Goal: Communication & Community: Answer question/provide support

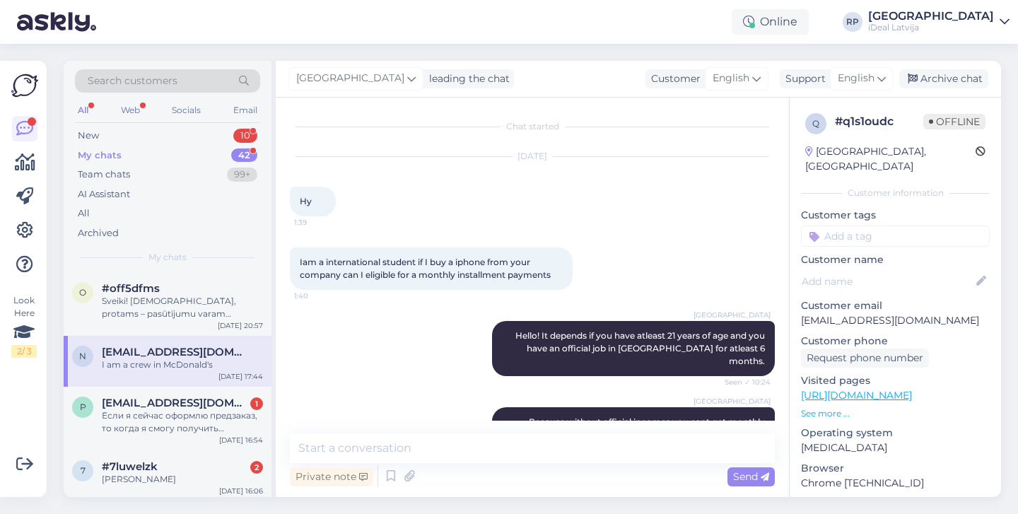
scroll to position [183, 0]
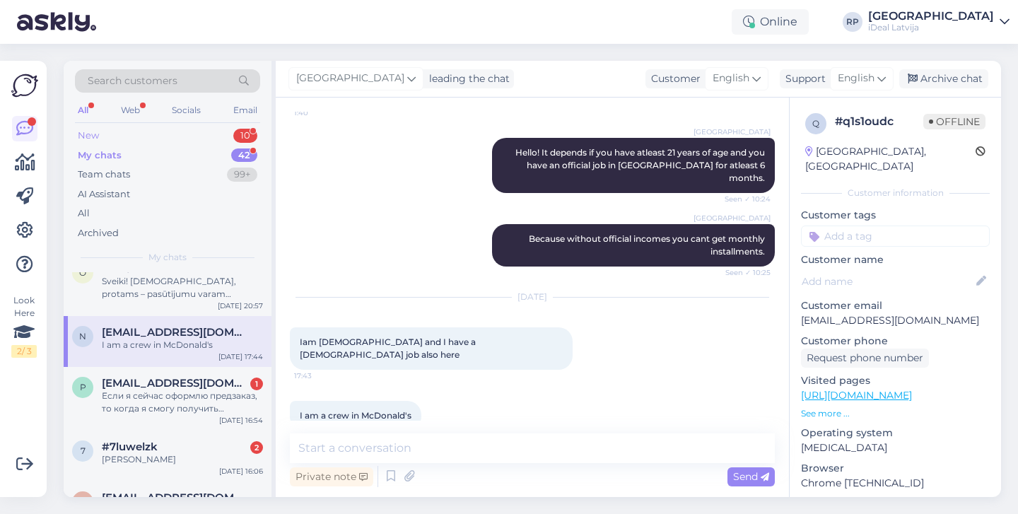
click at [222, 132] on div "New 10" at bounding box center [167, 136] width 185 height 20
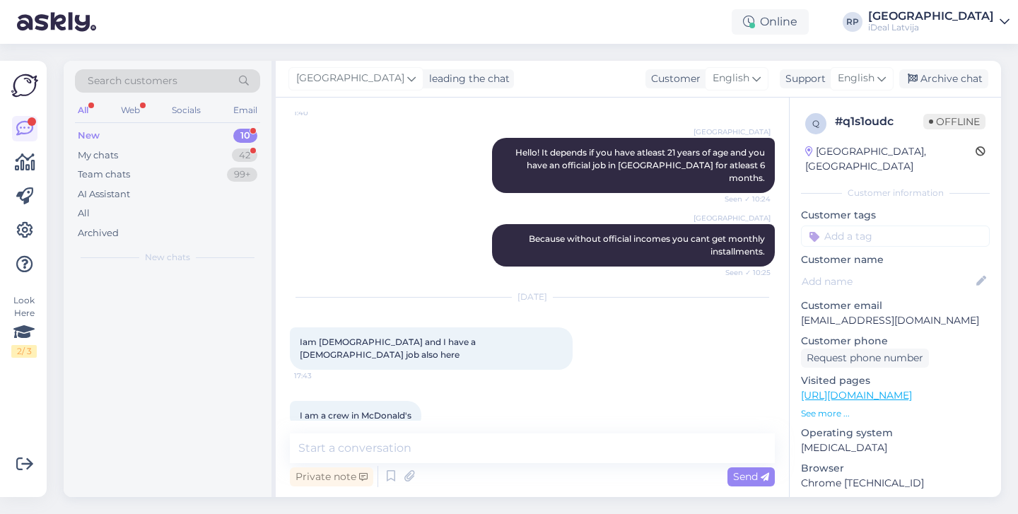
scroll to position [0, 0]
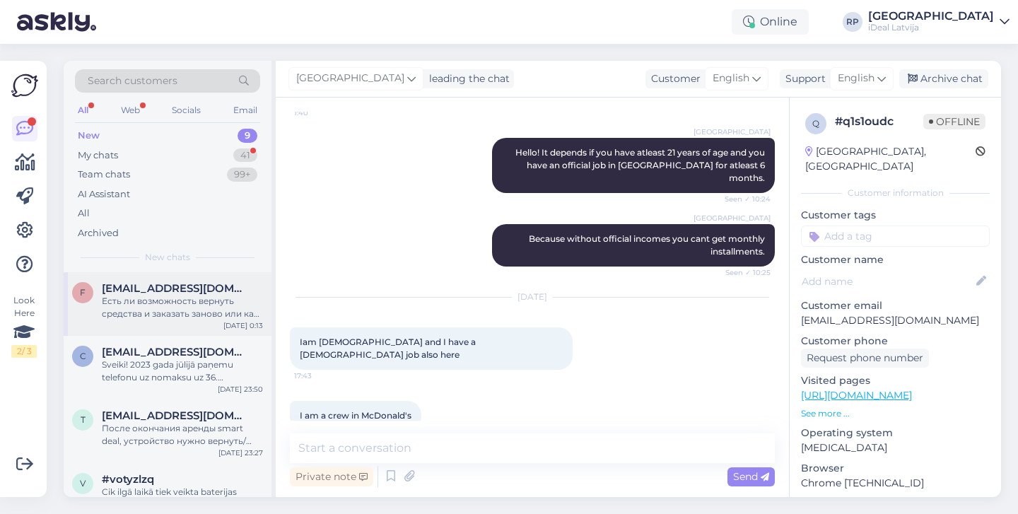
click at [202, 323] on div "f farladerfeed@gmail.com Есть ли возможность вернуть средства и заказать заново…" at bounding box center [168, 304] width 208 height 64
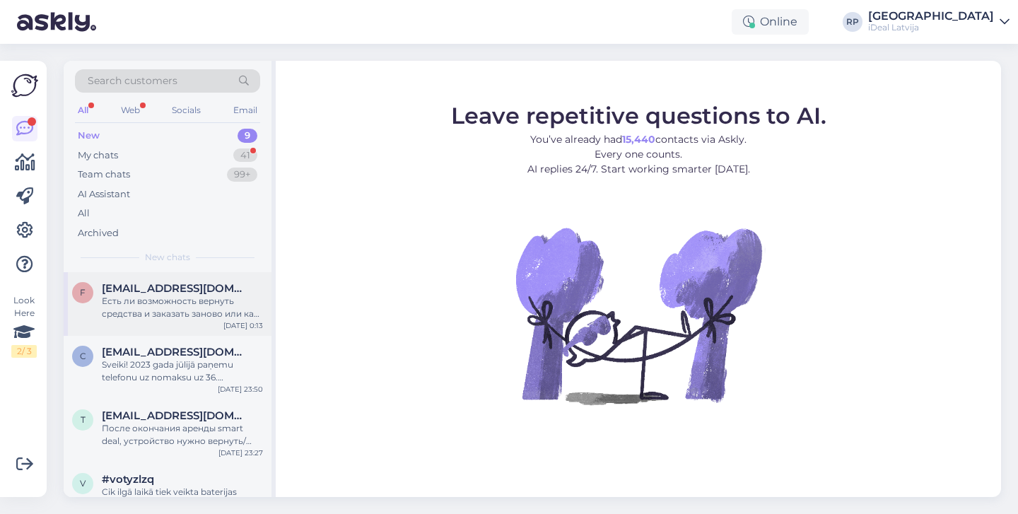
click at [154, 304] on div "Есть ли возможность вернуть средства и заказать заново или как то поменять зака…" at bounding box center [182, 307] width 161 height 25
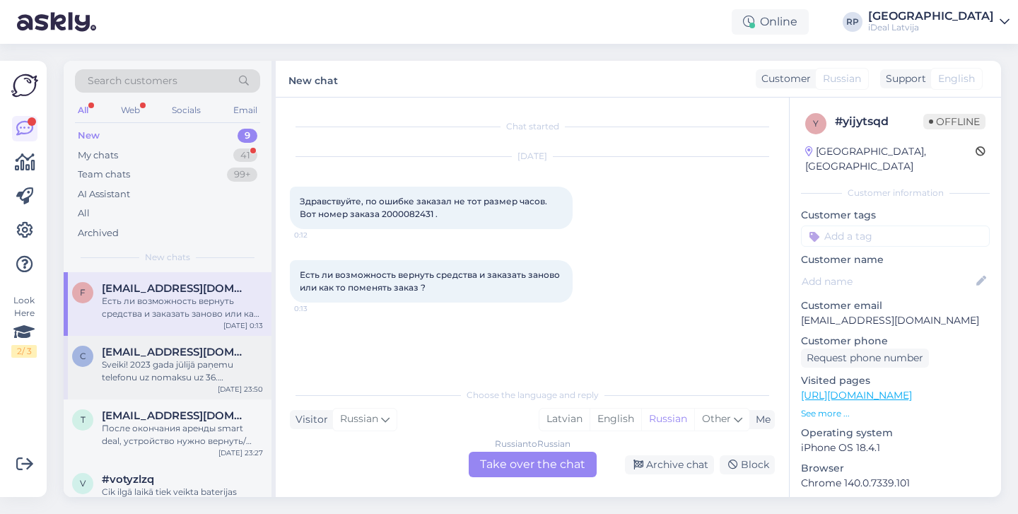
click at [135, 352] on span "[EMAIL_ADDRESS][DOMAIN_NAME]" at bounding box center [175, 352] width 147 height 13
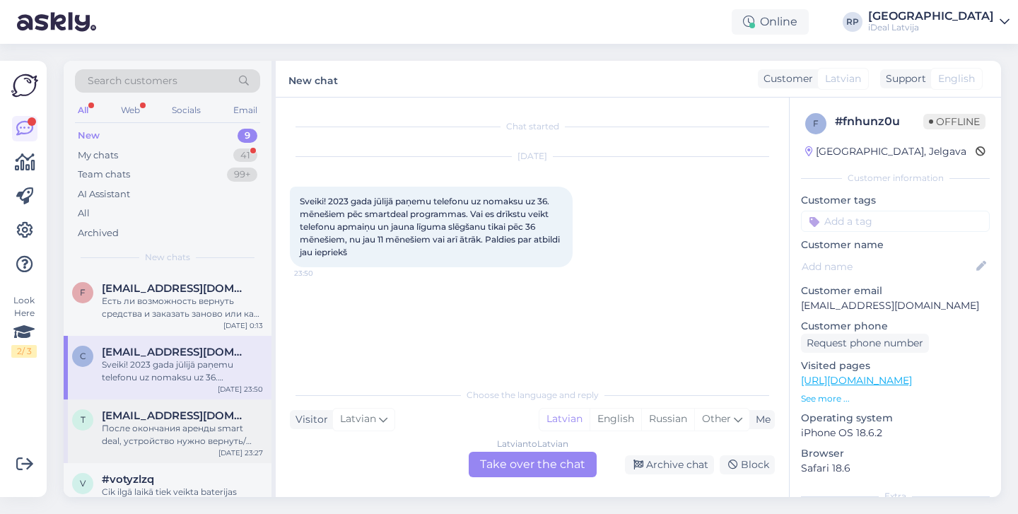
click at [156, 409] on span "[EMAIL_ADDRESS][DOMAIN_NAME]" at bounding box center [175, 415] width 147 height 13
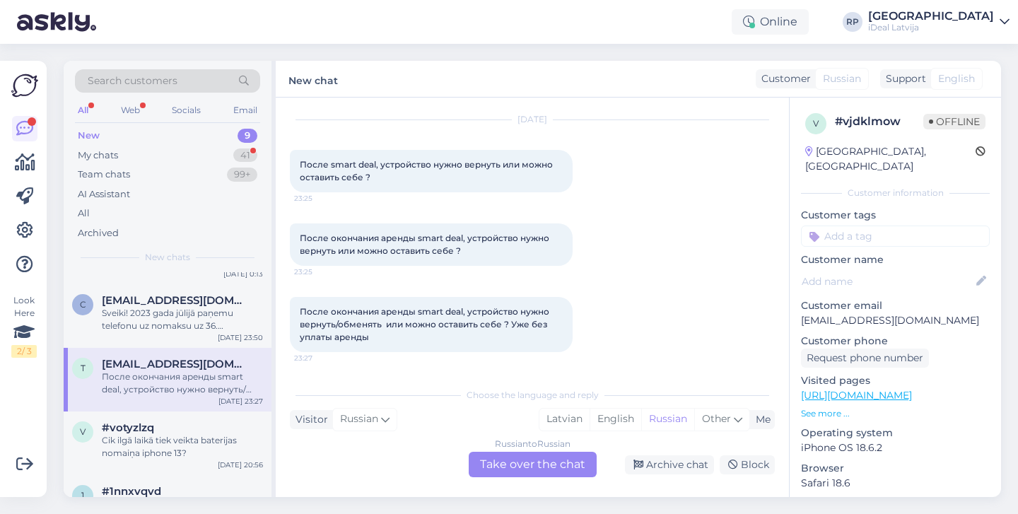
scroll to position [53, 0]
click at [151, 433] on div "Cik ilgā laikā tiek veikta baterijas nomaiņa iphone 13?" at bounding box center [182, 445] width 161 height 25
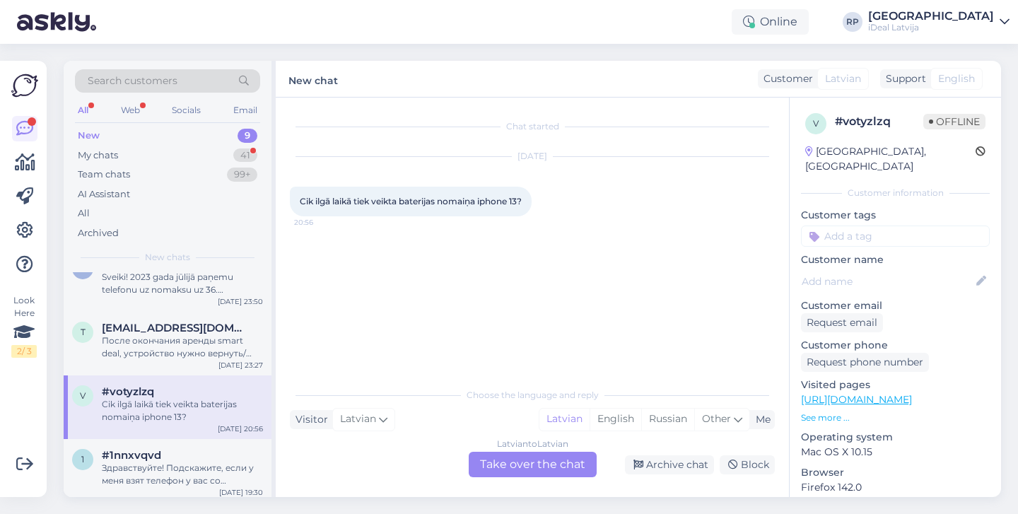
scroll to position [89, 0]
click at [150, 451] on span "#1nnxvqvd" at bounding box center [131, 454] width 59 height 13
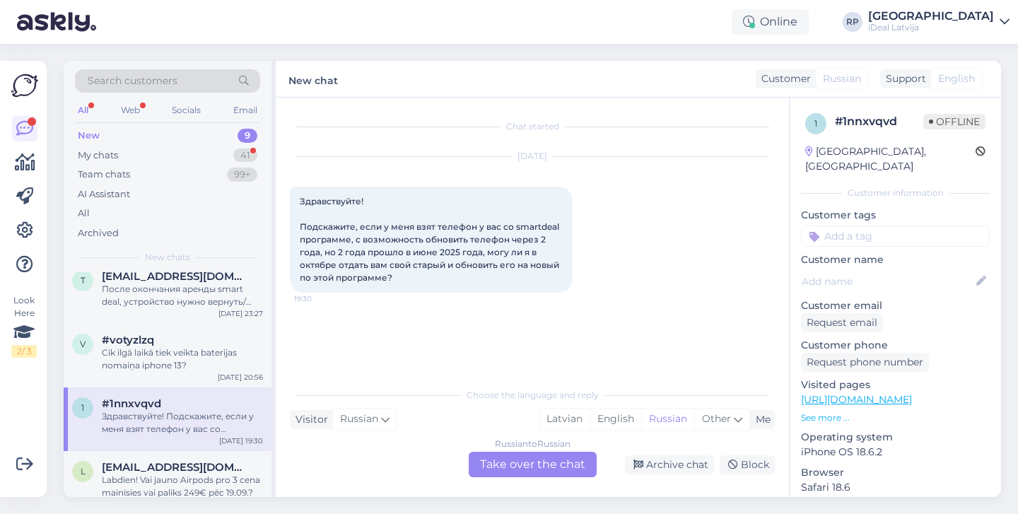
scroll to position [142, 0]
click at [151, 464] on span "lukabl072@gmail.com" at bounding box center [175, 464] width 147 height 13
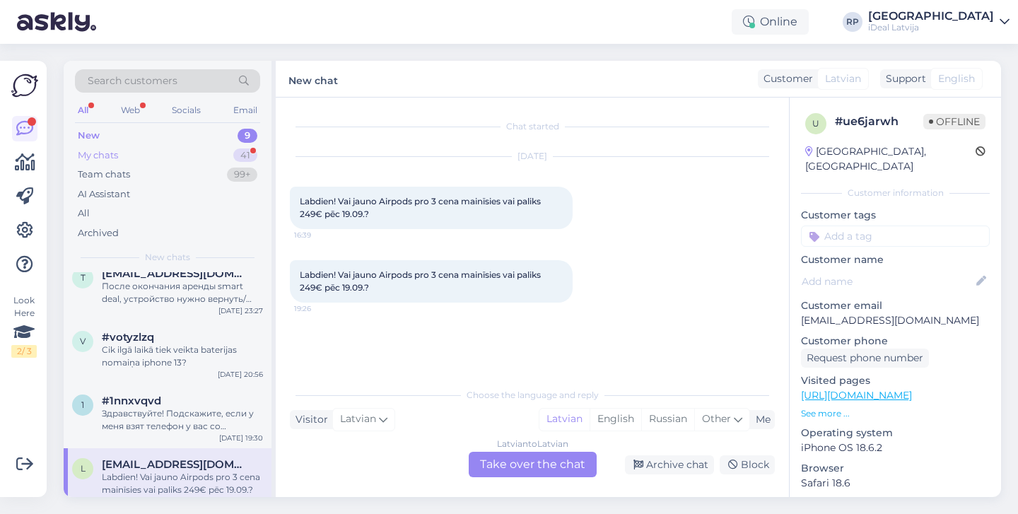
click at [237, 154] on div "41" at bounding box center [245, 156] width 24 height 14
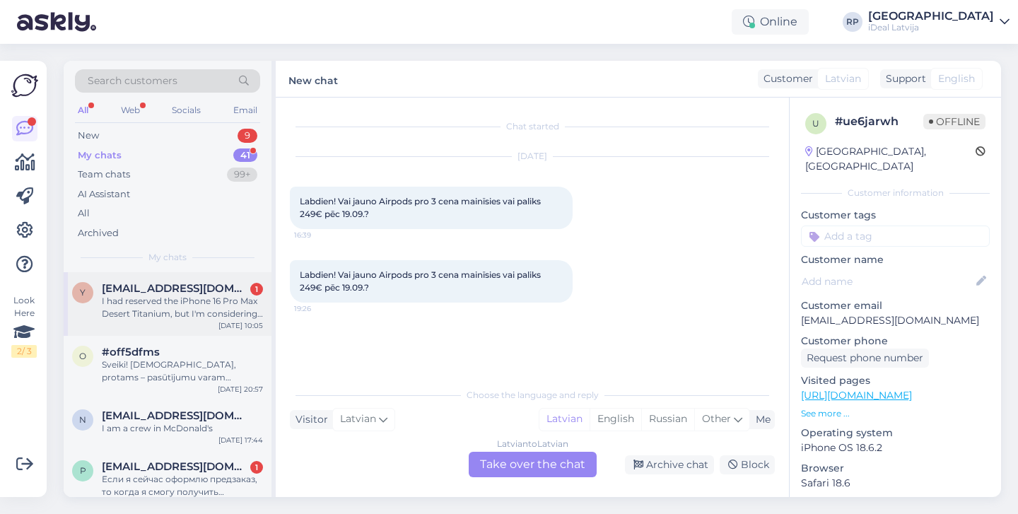
click at [199, 295] on div "I had reserved the iPhone 16 Pro Max Desert Titanium, but I'm considering cance…" at bounding box center [182, 307] width 161 height 25
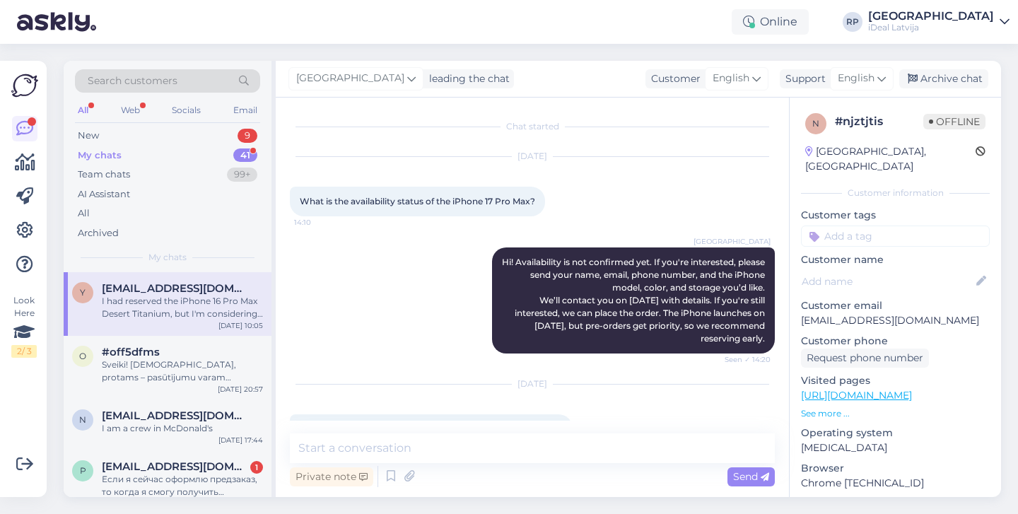
scroll to position [64, 0]
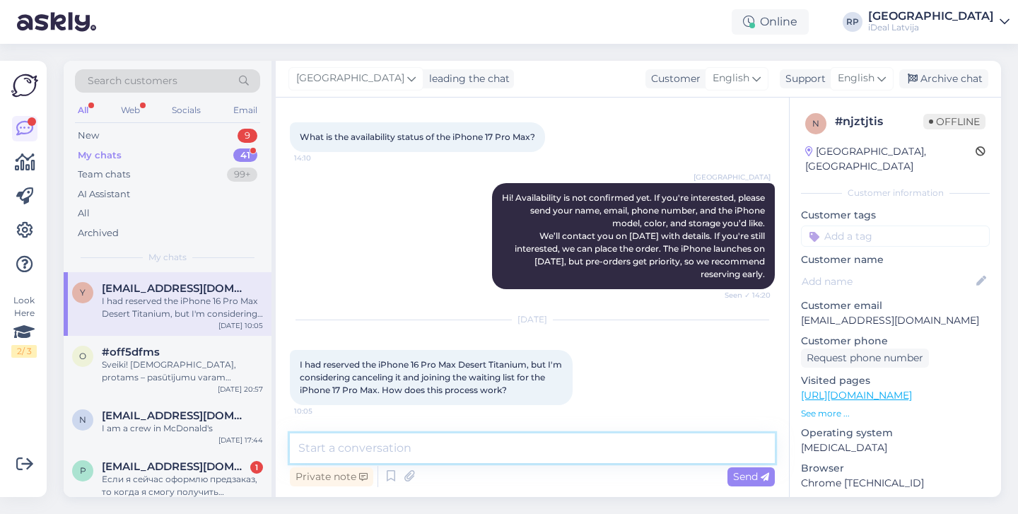
click at [462, 441] on textarea at bounding box center [532, 449] width 485 height 30
click at [463, 444] on textarea "Principā" at bounding box center [532, 449] width 485 height 30
click at [357, 445] on textarea "Es Jūs reģistrēju" at bounding box center [532, 449] width 485 height 30
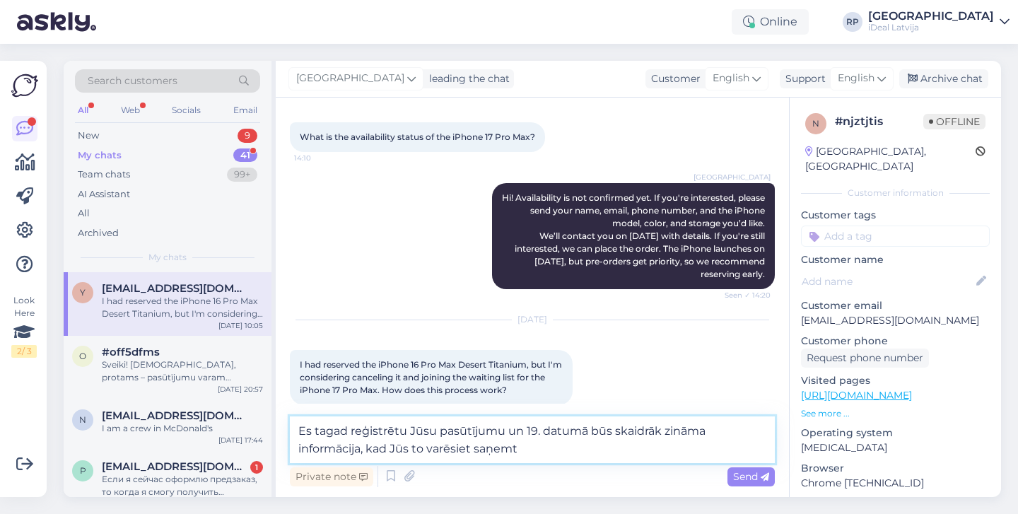
click at [529, 430] on textarea "Es tagad reģistrētu Jūsu pasūtījumu un 19. datumā būs skaidrāk zināma informāci…" at bounding box center [532, 440] width 485 height 47
click at [559, 453] on textarea "Es tagad reģistrētu Jūsu pasūtījumu un 12. datumā būs skaidrāk zināma informāci…" at bounding box center [532, 440] width 485 height 47
drag, startPoint x: 371, startPoint y: 449, endPoint x: 523, endPoint y: 448, distance: 152.1
click at [523, 448] on textarea "Es tagad reģistrētu Jūsu pasūtījumu un 12. datumā būs skaidrāk zināma informāci…" at bounding box center [532, 440] width 485 height 47
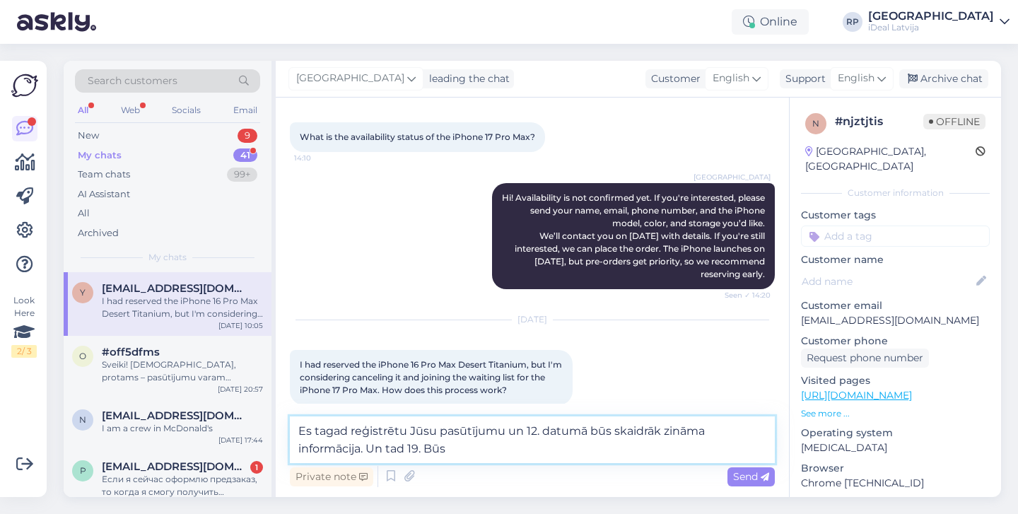
click at [518, 430] on textarea "Es tagad reģistrētu Jūsu pasūtījumu un 12. datumā būs skaidrāk zināma informāci…" at bounding box center [532, 440] width 485 height 47
click at [463, 446] on textarea "Es tagad reģistrētu Jūsu pasūtījumu un 12. datumā būs skaidrāk zināma informāci…" at bounding box center [532, 440] width 485 height 47
drag, startPoint x: 540, startPoint y: 449, endPoint x: 611, endPoint y: 453, distance: 71.6
click at [611, 453] on textarea "Es tagad reģistrētu Jūsu pasūtījumu un 12. datumā būs skaidrāk zināma informāci…" at bounding box center [532, 440] width 485 height 47
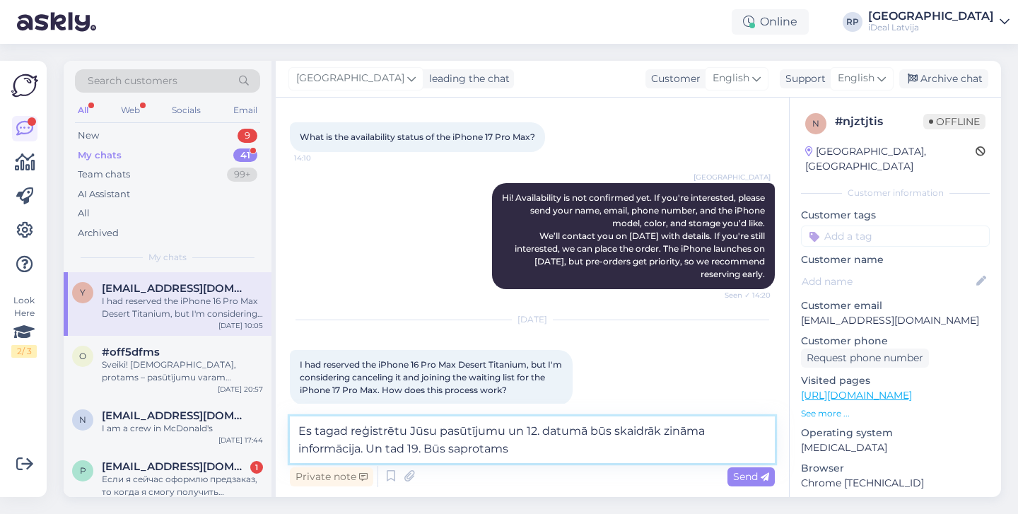
click at [424, 450] on textarea "Es tagad reģistrētu Jūsu pasūtījumu un 12. datumā būs skaidrāk zināma informāci…" at bounding box center [532, 440] width 485 height 47
click at [609, 452] on textarea "Es tagad reģistrētu Jūsu pasūtījumu un 12. datumā būs skaidrāk zināma informāci…" at bounding box center [532, 440] width 485 height 47
drag, startPoint x: 293, startPoint y: 425, endPoint x: 728, endPoint y: 464, distance: 436.0
click at [728, 465] on div "Es tagad reģistrētu Jūsu pasūtījumu un 12. datumā būs skaidrāk zināma informāci…" at bounding box center [532, 454] width 485 height 74
paste textarea "I will now register your order, and more detailed information will be available…"
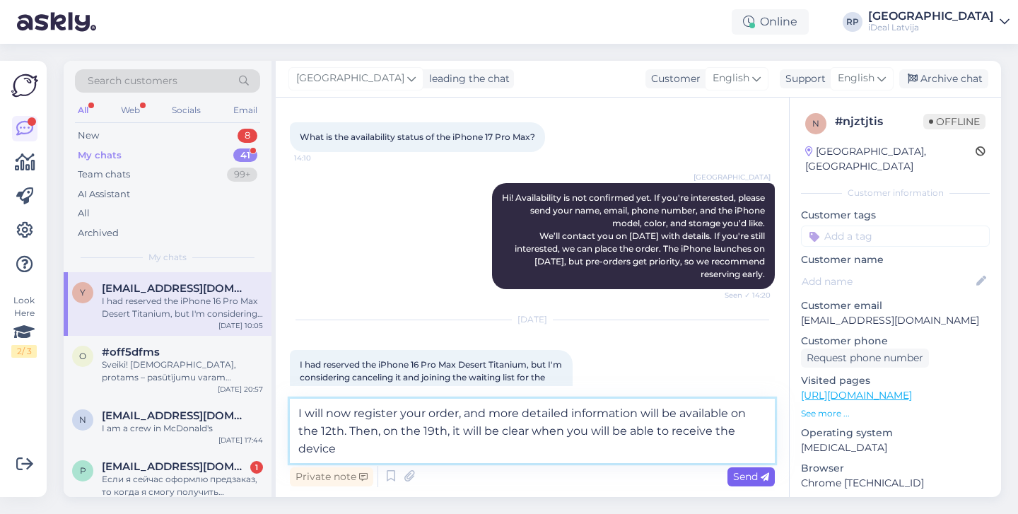
type textarea "I will now register your order, and more detailed information will be available…"
click at [748, 475] on span "Send" at bounding box center [751, 476] width 36 height 13
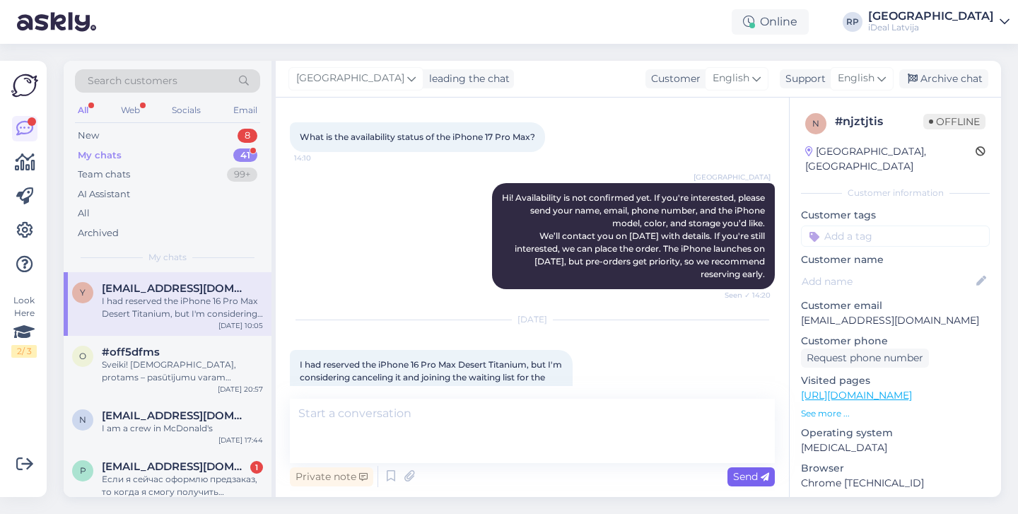
scroll to position [151, 0]
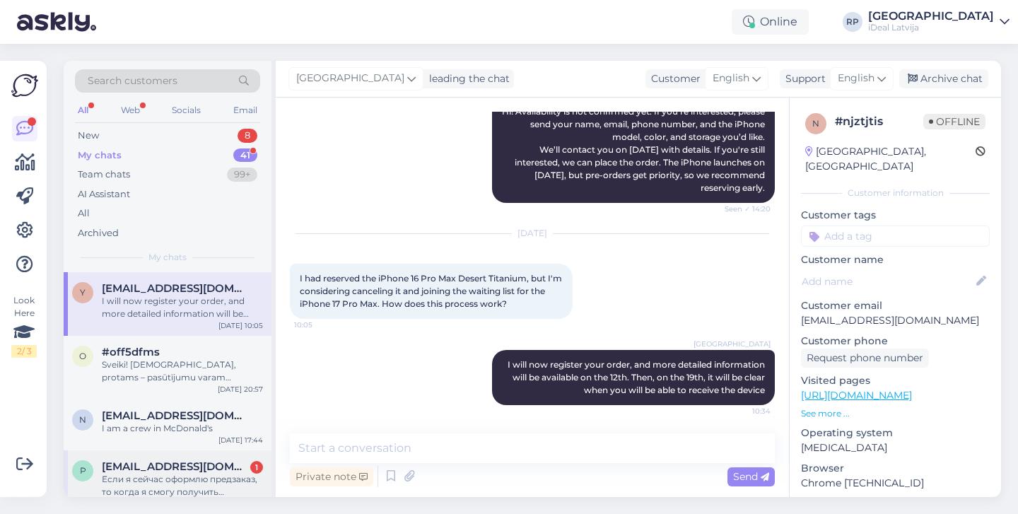
click at [193, 463] on span "packovska.ksenija@gmail.com" at bounding box center [175, 466] width 147 height 13
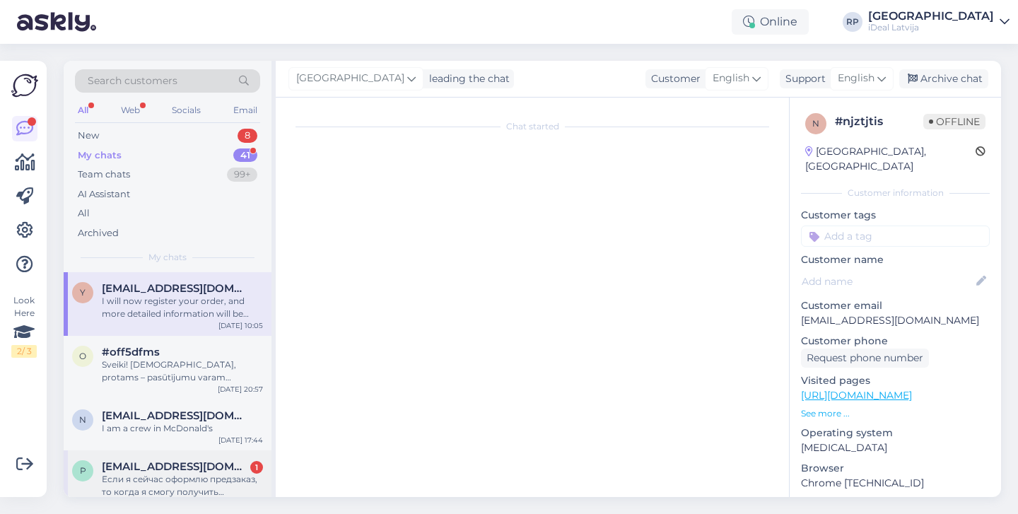
scroll to position [164, 0]
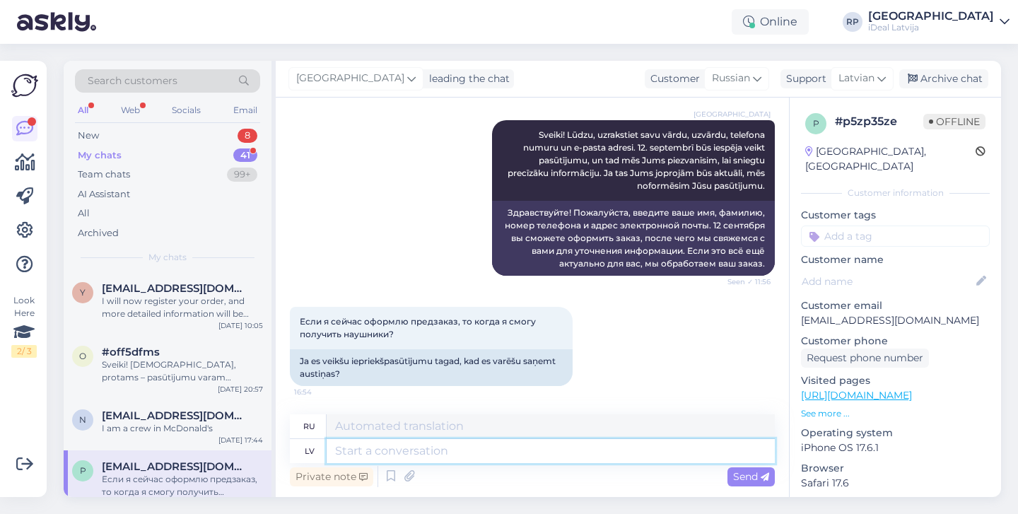
click at [400, 453] on textarea at bounding box center [551, 451] width 448 height 24
type textarea "Austiņas v"
type textarea "Наушники"
type textarea "Austiņas varēsiet s"
type textarea "Вы можете использовать наушники."
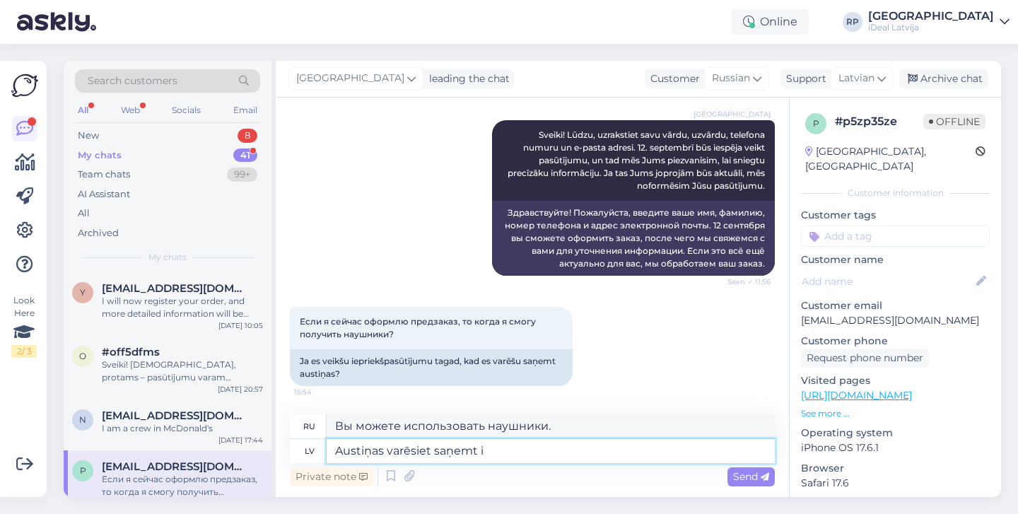
type textarea "Austiņas varēsiet saņemt ie"
type textarea "Вы можете получить наушники"
type textarea "Austiņas varēsiet saņemt iespējams ja"
type textarea "Вы сможете получить наушники, возможно"
type textarea "Austiņas varēsiet saņemt iespējams jau 1"
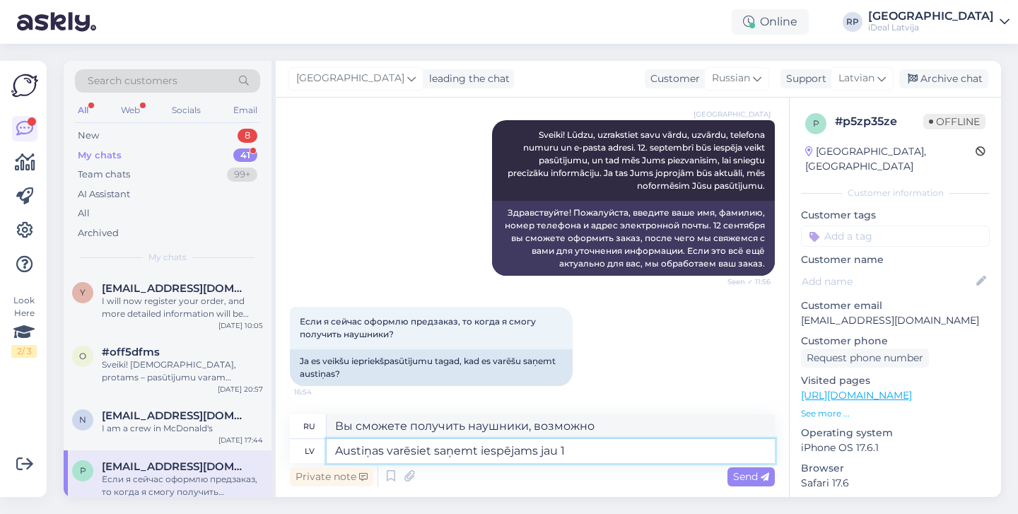
type textarea "Вы, вероятно, уже сможете получить наушники."
type textarea "Austiņas varēsiet saņemt iespējams jau 19. da"
type textarea "Вероятно, вы сможете получить наушники уже 19-го числа."
type textarea "Austiņas varēsiet saņemt iespējams jau 19. datumā"
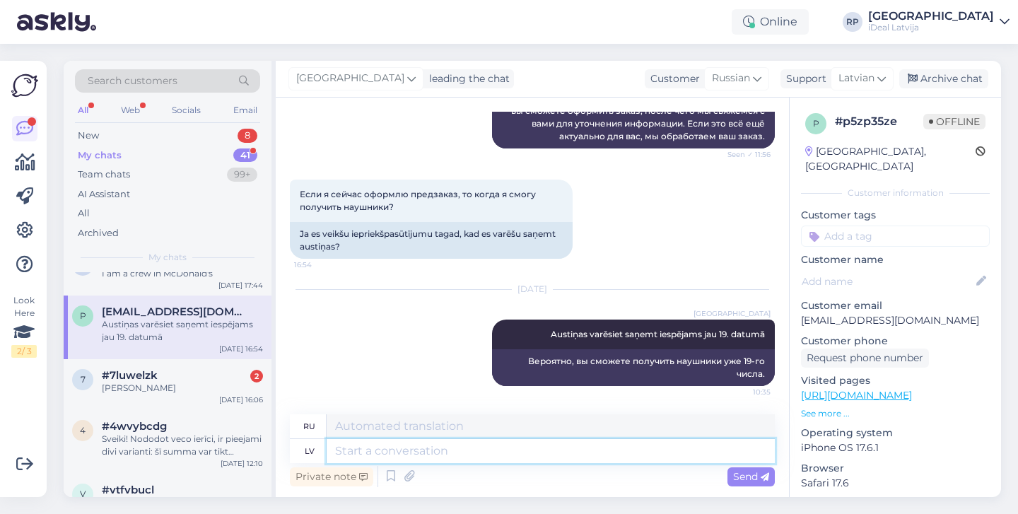
scroll to position [117, 0]
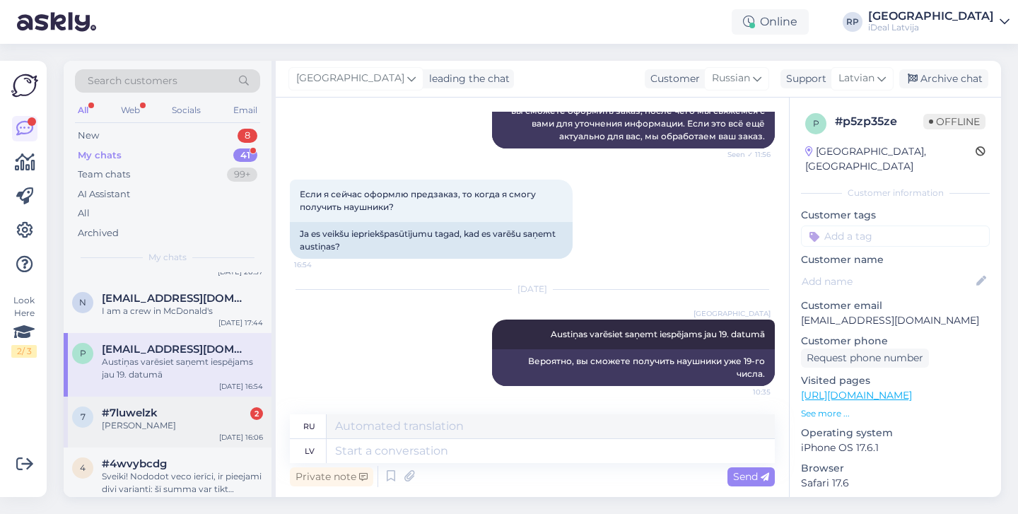
click at [146, 417] on span "#7luwelzk" at bounding box center [130, 413] width 56 height 13
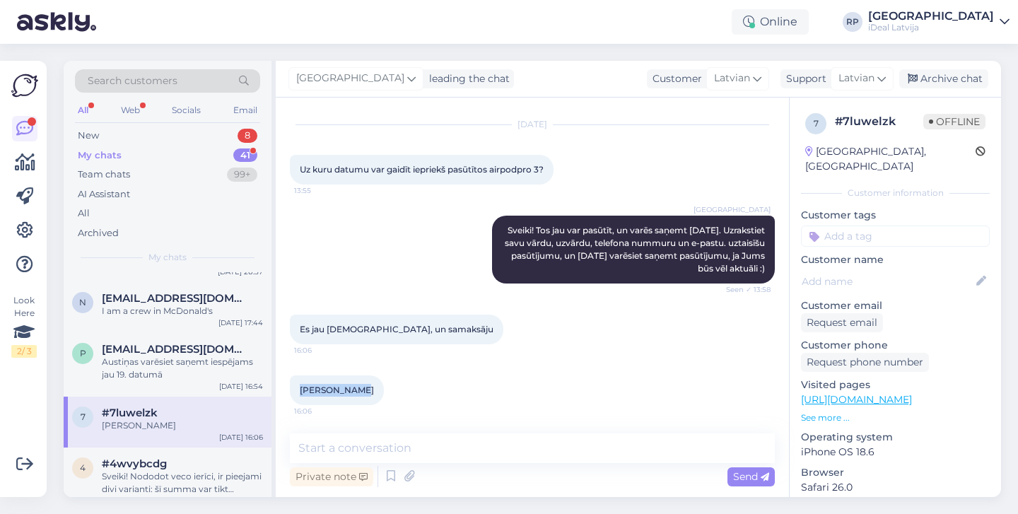
drag, startPoint x: 294, startPoint y: 391, endPoint x: 364, endPoint y: 388, distance: 69.4
click at [364, 388] on div "Mārtiņš Počs 16:06" at bounding box center [337, 391] width 94 height 30
copy span "Mārtiņš Počs"
click at [342, 246] on div "Riga plaza Sveiki! Tos jau var pasūtīt, un varēs saņemt 19. septembrī. Uzraksti…" at bounding box center [532, 249] width 485 height 99
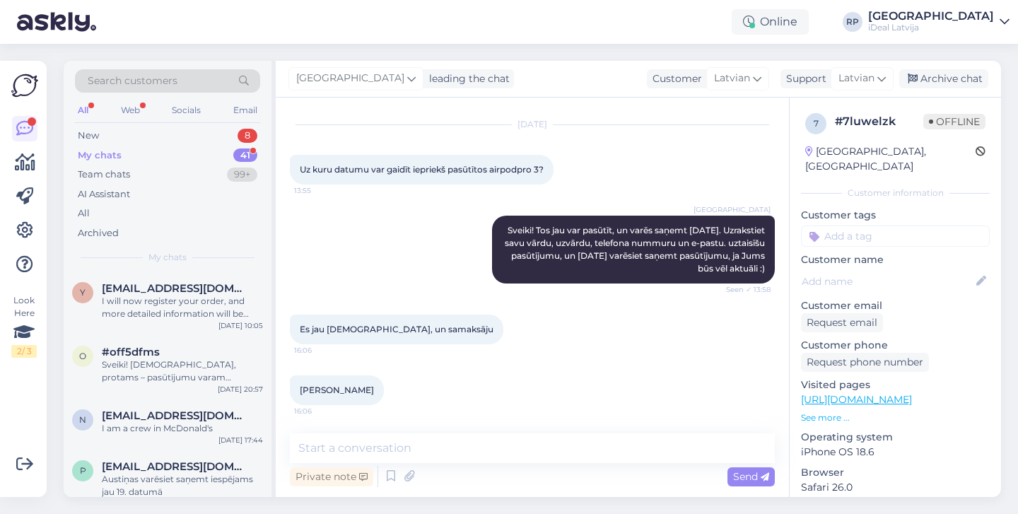
scroll to position [0, 0]
click at [251, 141] on div "8" at bounding box center [248, 136] width 20 height 14
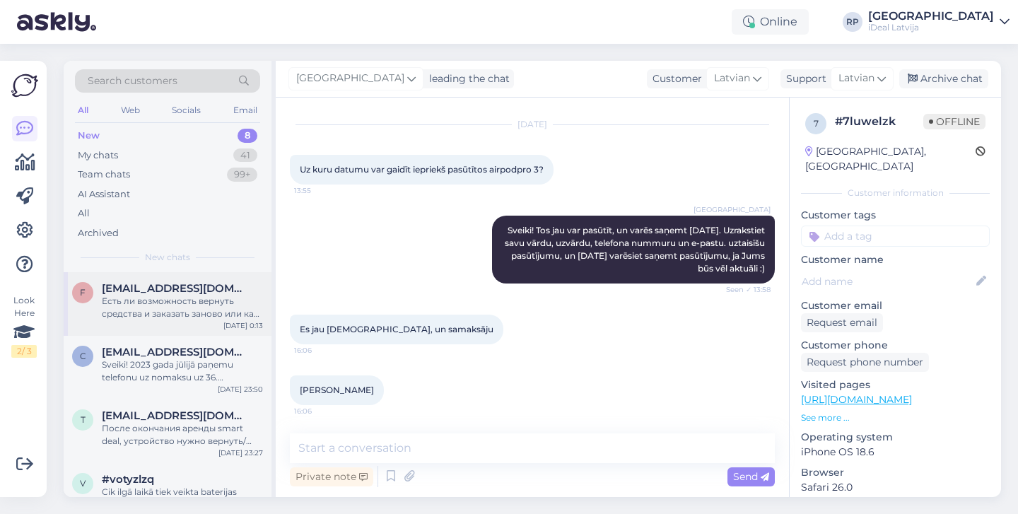
click at [200, 296] on div "Есть ли возможность вернуть средства и заказать заново или как то поменять зака…" at bounding box center [182, 307] width 161 height 25
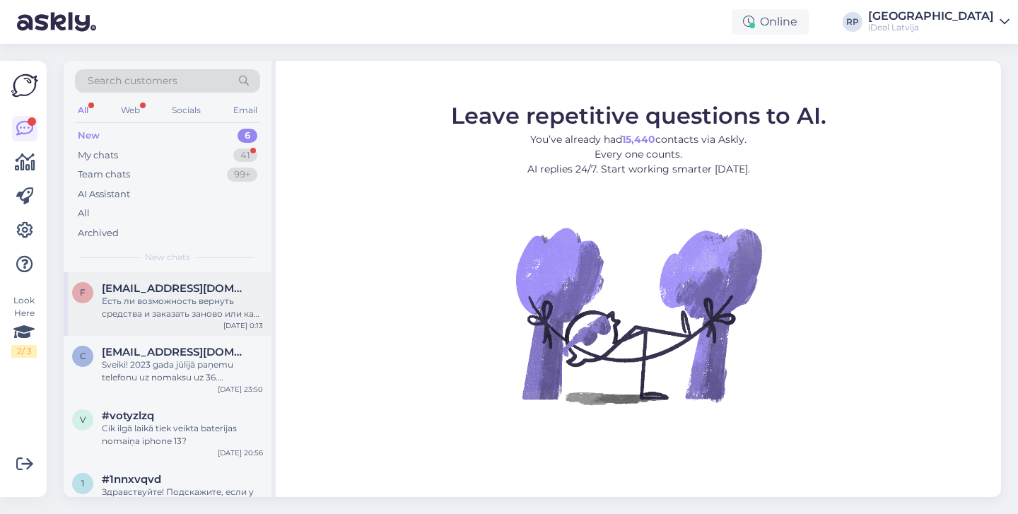
click at [211, 292] on span "[EMAIL_ADDRESS][DOMAIN_NAME]" at bounding box center [175, 288] width 147 height 13
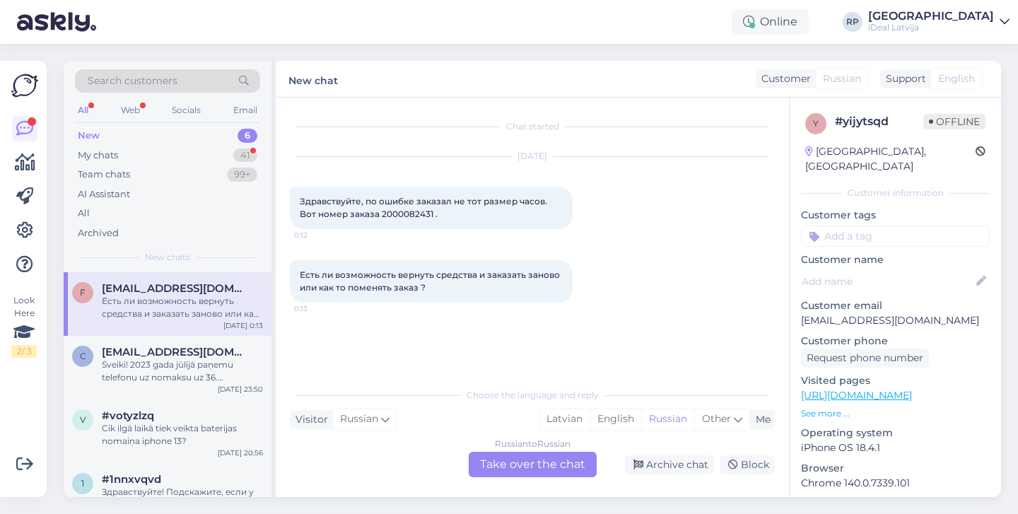
click at [593, 274] on div "Есть ли возможность вернуть средства и заказать заново или как то поменять зака…" at bounding box center [532, 282] width 485 height 74
click at [424, 213] on span "Здравствуйте, по ошибке заказал не тот размер часов. Вот номер заказа 200008243…" at bounding box center [425, 207] width 250 height 23
click at [411, 211] on span "Здравствуйте, по ошибке заказал не тот размер часов. Вот номер заказа 200008243…" at bounding box center [425, 207] width 250 height 23
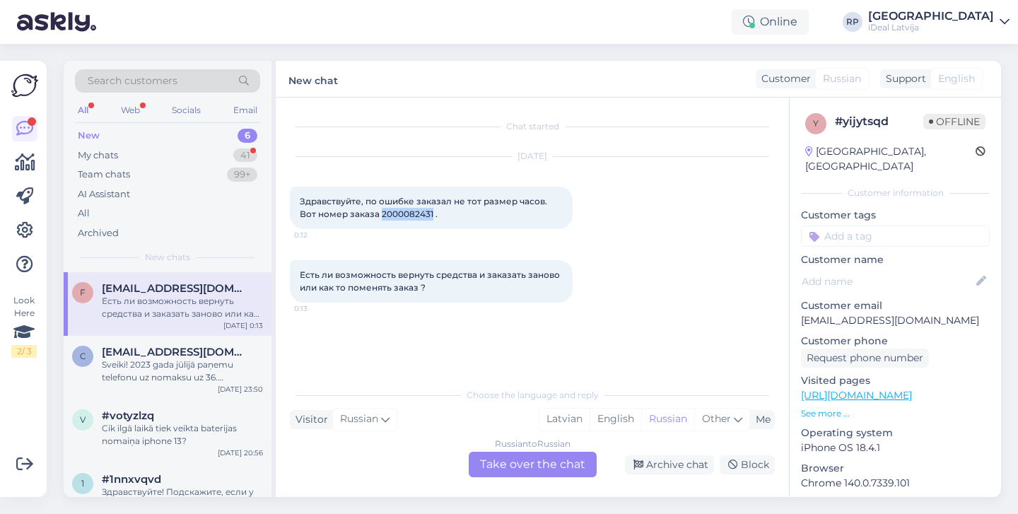
copy span "2000082431"
click at [518, 466] on div "Russian to Russian Take over the chat" at bounding box center [533, 464] width 128 height 25
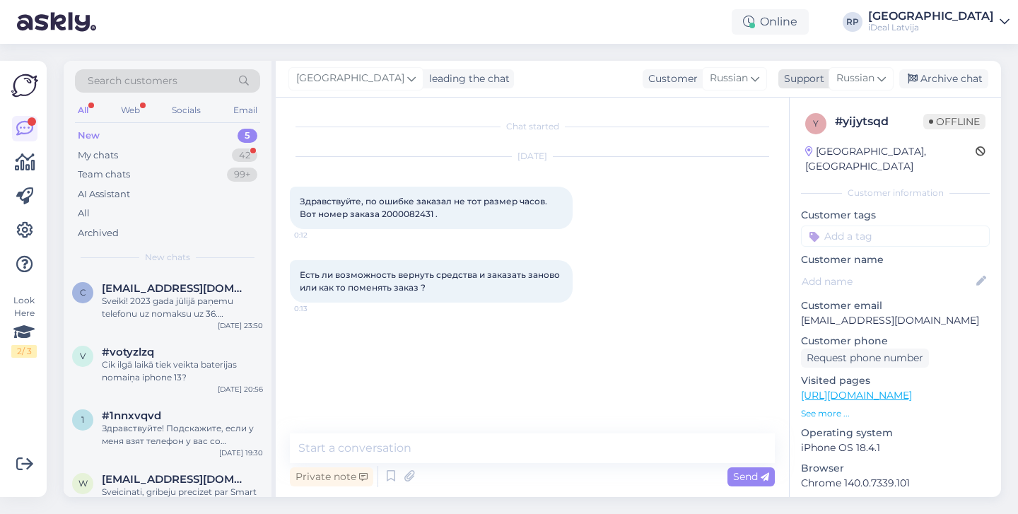
click at [847, 74] on span "Russian" at bounding box center [856, 79] width 38 height 16
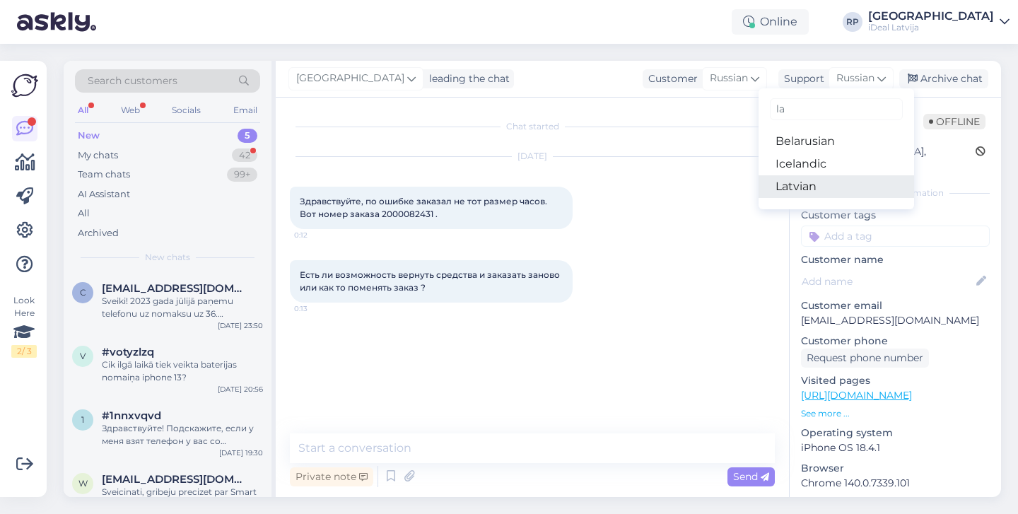
type input "la"
click at [805, 189] on link "Latvian" at bounding box center [837, 186] width 156 height 23
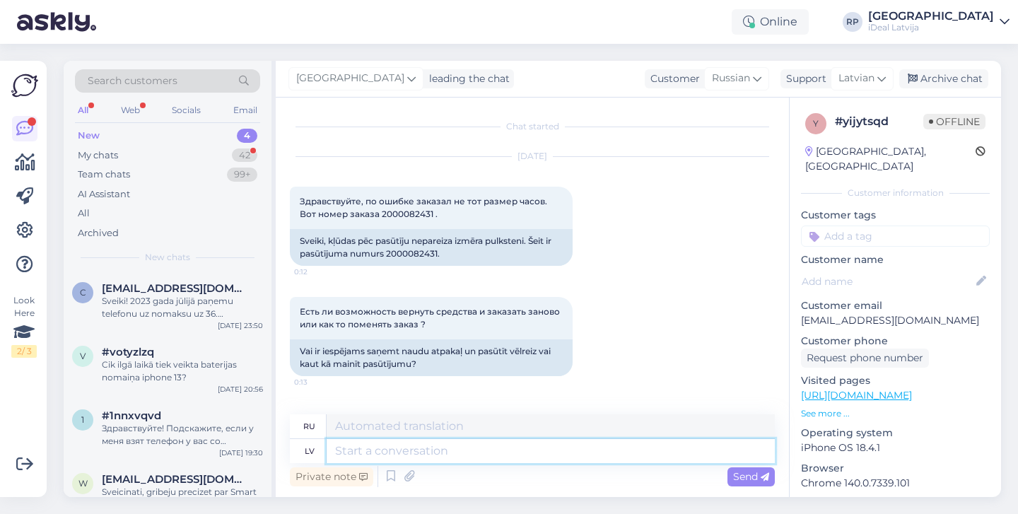
click at [492, 446] on textarea at bounding box center [551, 451] width 448 height 24
type textarea "Sveiki!"
type textarea "Привет!"
type textarea "Sveiki! Nodošu zi"
type textarea "Здравствуйте! Я передам."
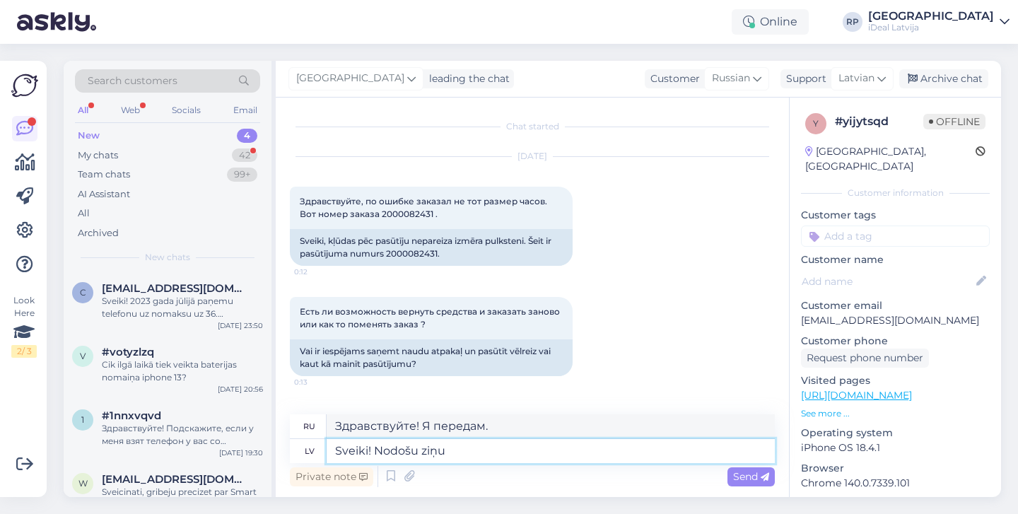
type textarea "Sveiki! Nodošu ziņu"
type textarea "Здравствуйте! Я передам сообщение."
type textarea "Sveiki! Nodošu ziņu e-veikalam, l"
type textarea "Здравствуйте! Я передам сообщение в интернет-магазин."
type textarea "Sveiki! Nodošu ziņu e-veikalam, lai pas"
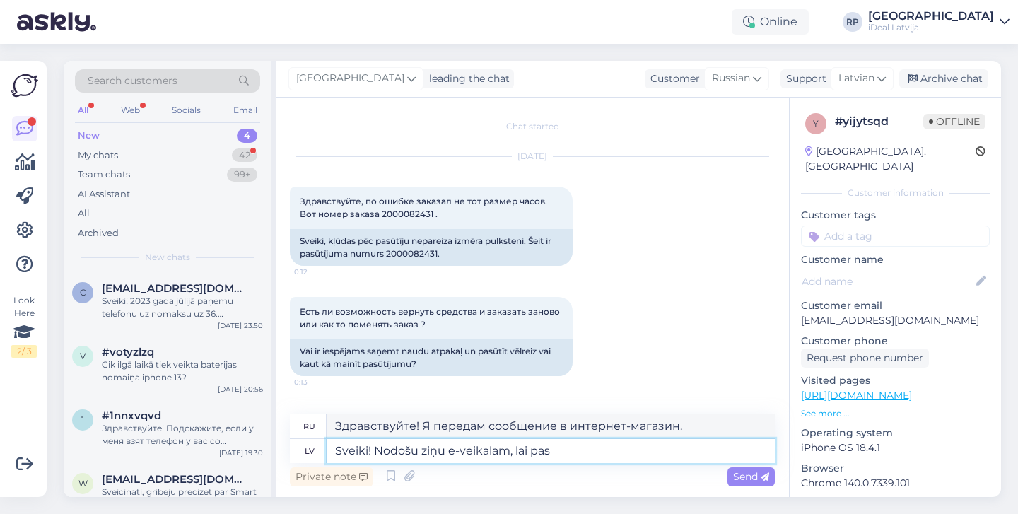
type textarea "Здравствуйте! Я передам сообщение в интернет-магазин, чтобы..."
type textarea "Sveiki! Nodošu ziņu e-veikalam, lai pa"
type textarea "Здравствуйте! Я передам сообщение в интернет-магазин, чтобы они могли"
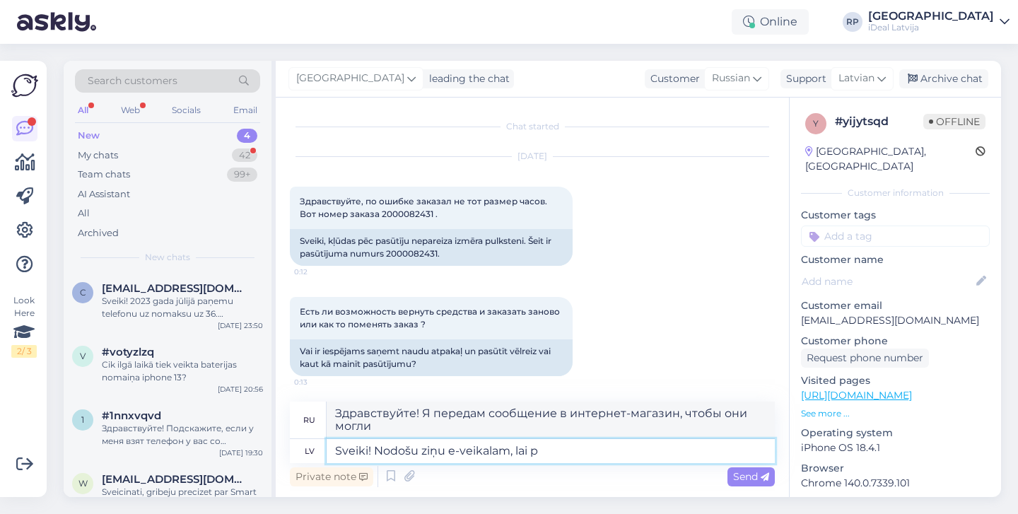
type textarea "Sveiki! Nodošu ziņu e-veikalam, lai"
type textarea "Здравствуйте! Я передам сообщение в интернет-магазин, чтобы..."
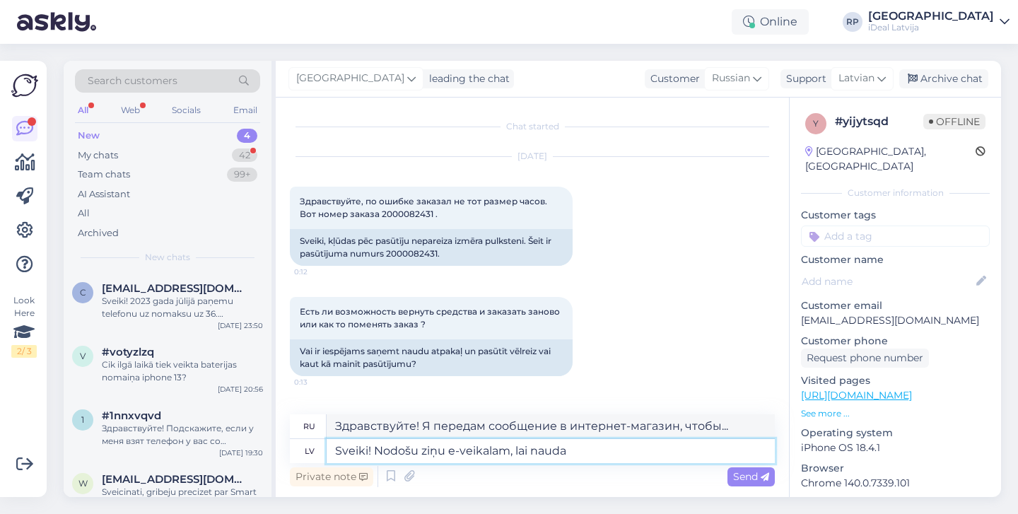
type textarea "Sveiki! Nodošu ziņu e-veikalam, lai nauda"
type textarea "Здравствуйте! Я передам сообщение в интернет-магазин, чтобы деньги были зачисле…"
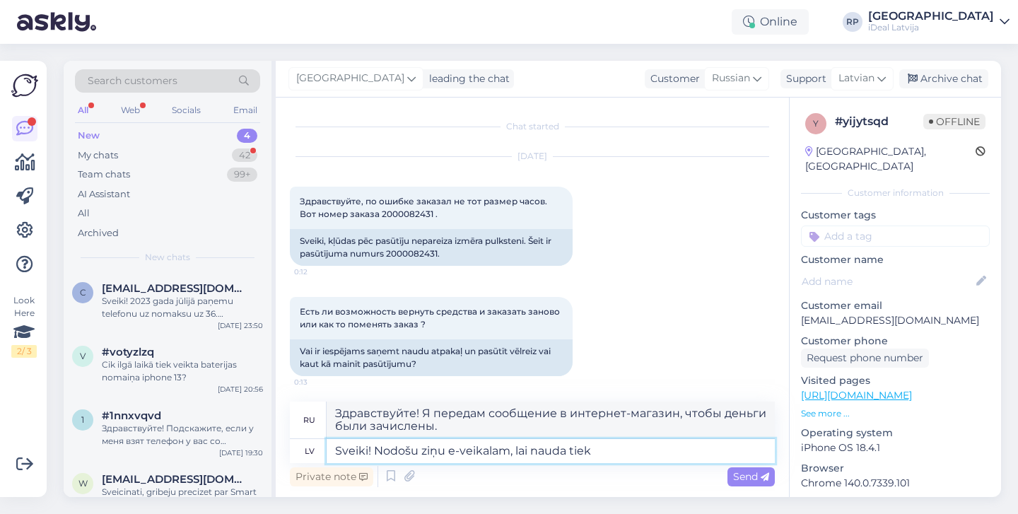
type textarea "Sveiki! Nodošu ziņu e-veikalam, lai nauda tiek a"
type textarea "Здравствуйте! Я передам сообщение в интернет-магазин, чтобы деньги были"
type textarea "Sveiki! Nodošu ziņu e-veikalam, lai nauda tiek atgriezta,"
type textarea "Здравствуйте! Я отправлю сообщение в интернет-магазин, чтобы деньги вернули."
type textarea "Sveiki! Nodošu ziņu e-veikalam, lai nauda tiek atgriezta, Pasakiet"
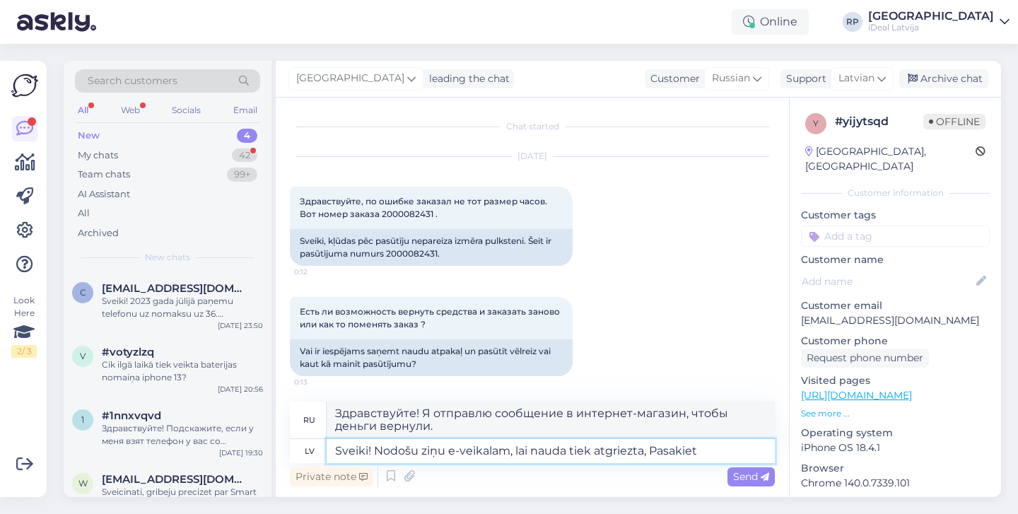
type textarea "Здравствуйте! Я отправлю сообщение в интернет-магазин, чтобы деньги вернули. По…"
click at [675, 446] on textarea "Sveiki! Nodošu ziņu e-veikalam, lai nauda tiek atgriezta, Pasakiet" at bounding box center [551, 451] width 448 height 24
type textarea "Sveiki! Nodošu ziņu e-veikalam, lai nauda tiek atgriezta. u"
type textarea "Здравствуйте! Я отправлю сообщение в интернет-магазин, чтобы деньги вернули."
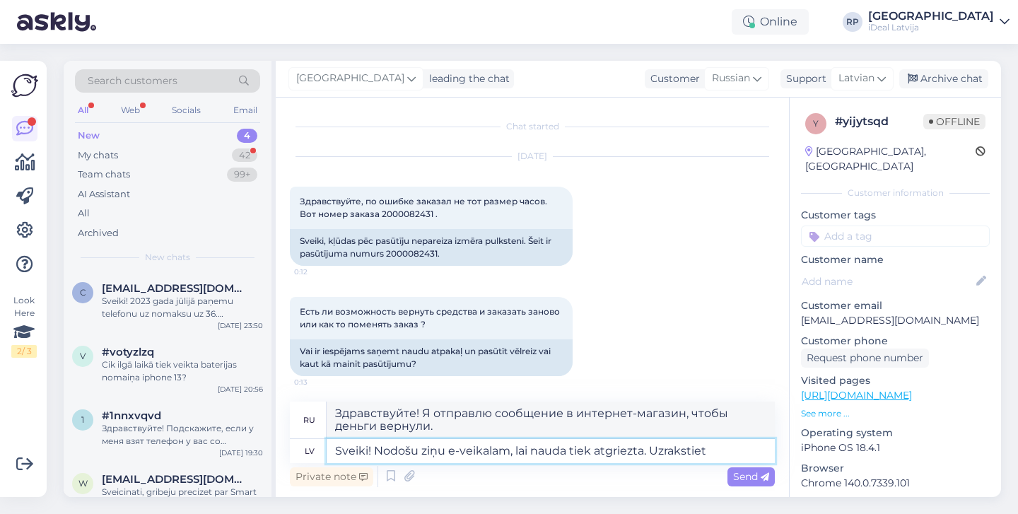
type textarea "Sveiki! Nodošu ziņu e-veikalam, lai nauda tiek atgriezta. Uzrakstiet '"
type textarea "Здравствуйте! Я отправлю сообщение в интернет-магазин, чтобы деньги вернули. На…"
type textarea "Sveiki! Nodošu ziņu e-veikalam, lai nauda tiek atgriezta. Uzrakstiet šeit"
type textarea "Здравствуйте! Я отправлю сообщение в интернет-магазин, чтобы вернуть деньги. На…"
type textarea "Sveiki! Nodošu ziņu e-veikalam, lai nauda tiek atgriezta. Uzrakstiet šeit kādu"
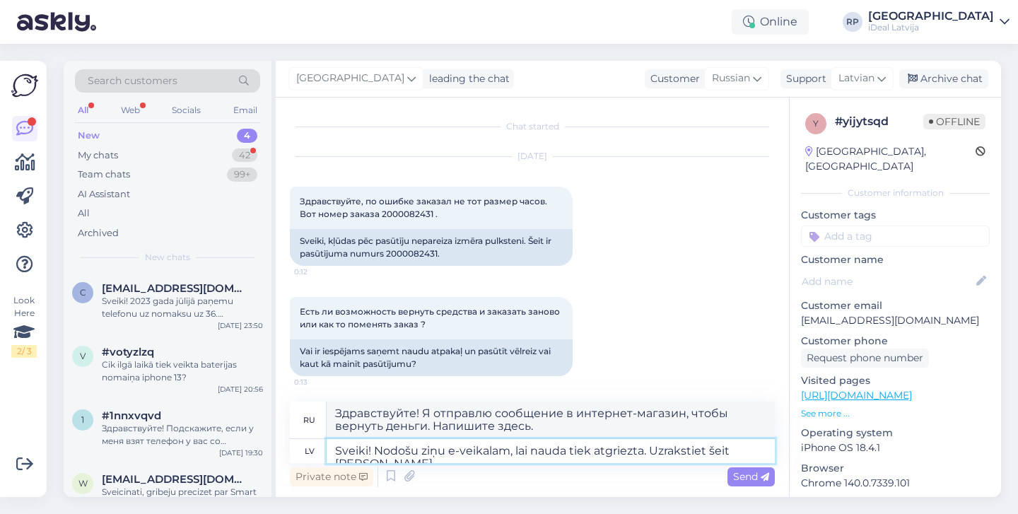
type textarea "Здравствуйте! Я отправлю сообщение в интернет-магазин, чтобы вернуть деньги. На…"
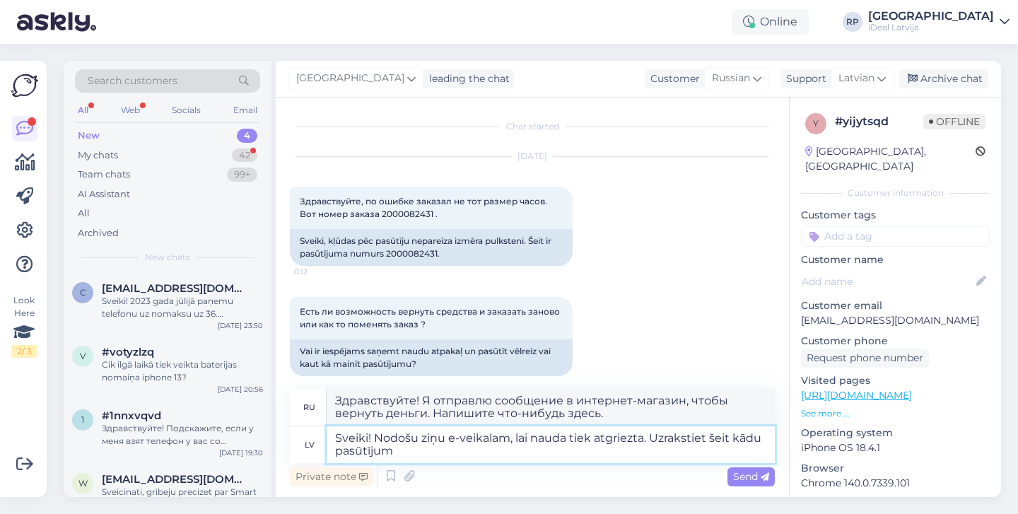
type textarea "Sveiki! Nodošu ziņu e-veikalam, lai nauda tiek atgriezta. Uzrakstiet šeit kādu …"
type textarea "Здравствуйте! Я напишу в интернет-магазин, чтобы деньги вернули. Оформите заказ…"
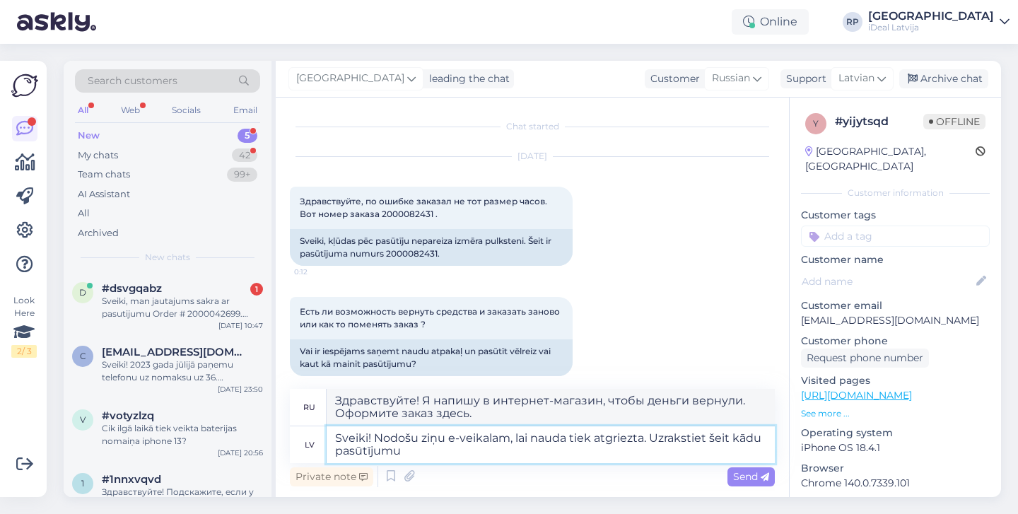
click at [356, 450] on textarea "Sveiki! Nodošu ziņu e-veikalam, lai nauda tiek atgriezta. Uzrakstiet šeit kādu …" at bounding box center [551, 444] width 448 height 37
type textarea "Sveiki! Nodošu ziņu e-veikalam, lai nauda tiek atgriezta. Uzrakstiet šeit kādu …"
type textarea "Здравствуйте! Я отправлю сообщение в интернет-магазин, чтобы вернуть деньги. На…"
type textarea "Sveiki! Nodošu ziņu e-veikalam, lai nauda tiek atgriezta. Uzrakstiet šeit kādu …"
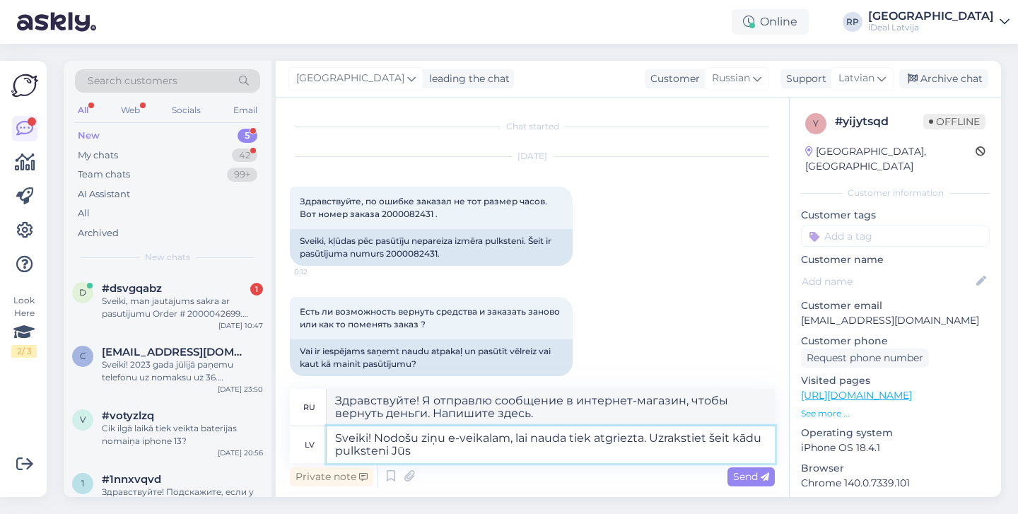
type textarea "Здравствуйте! Я отправлю сообщение в интернет-магазин, чтобы вернуть деньги. На…"
type textarea "Sveiki! Nodošu ziņu e-veikalam, lai nauda tiek atgriezta. Uzrakstiet šeit kādu …"
type textarea "Здравствуйте! Я отправлю сообщение в интернет-магазин, чтобы вернуть деньги. На…"
type textarea "Sveiki! Nodošu ziņu e-veikalam, lai nauda tiek atgriezta. Uzrakstiet šeit kādu …"
type textarea "Здравствуйте! Я отправлю сообщение в интернет-магазин, чтобы вернуть деньги. На…"
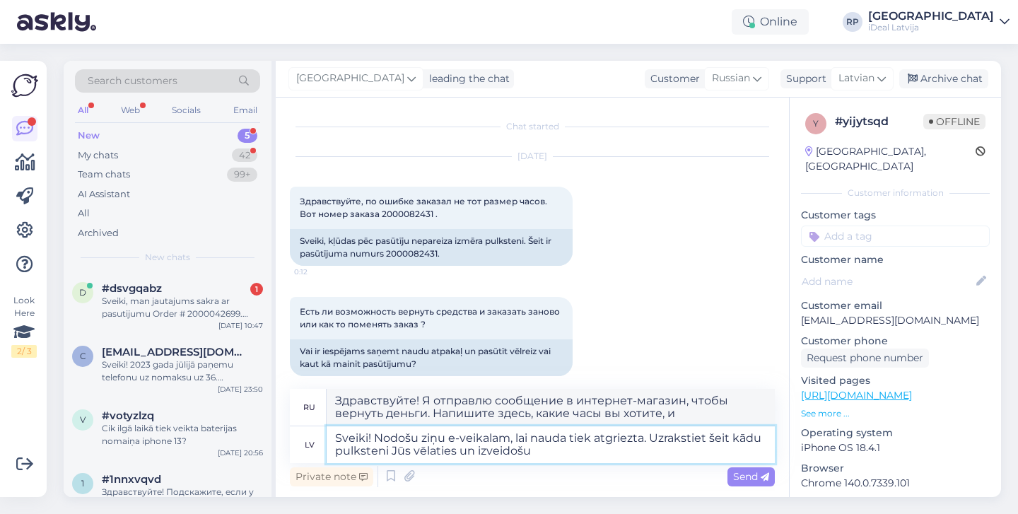
type textarea "Sveiki! Nodošu ziņu e-veikalam, lai nauda tiek atgriezta. Uzrakstiet šeit kādu …"
type textarea "Здравствуйте! Я отправлю сообщение в интернет-магазин, чтобы вернуть деньги. На…"
type textarea "Sveiki! Nodošu ziņu e-veikalam, lai nauda tiek atgriezta. Uzrakstiet šeit kādu …"
type textarea "Здравствуйте! Я отправлю сообщение в интернет-магазин, чтобы вернуть деньги. На…"
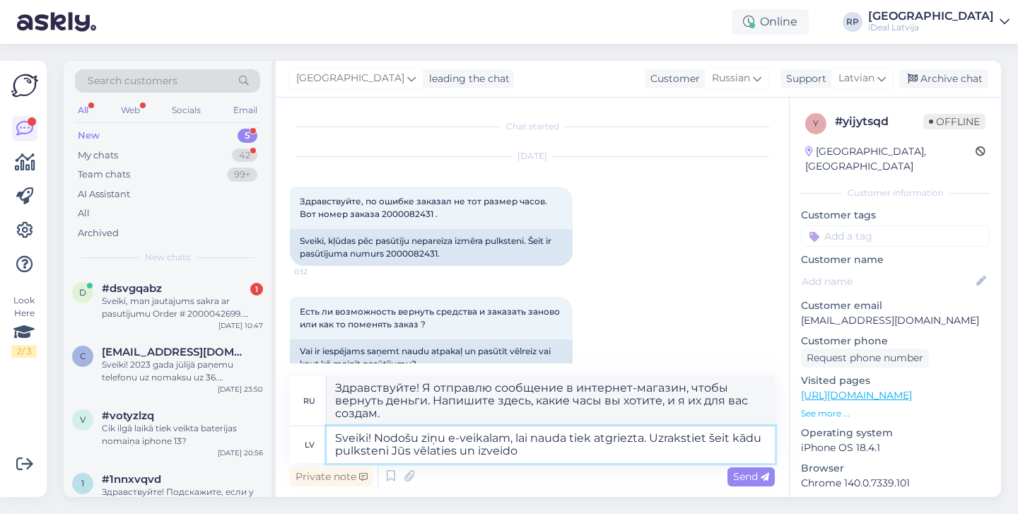
type textarea "Sveiki! Nodošu ziņu e-veikalam, lai nauda tiek atgriezta. Uzrakstiet šeit kādu …"
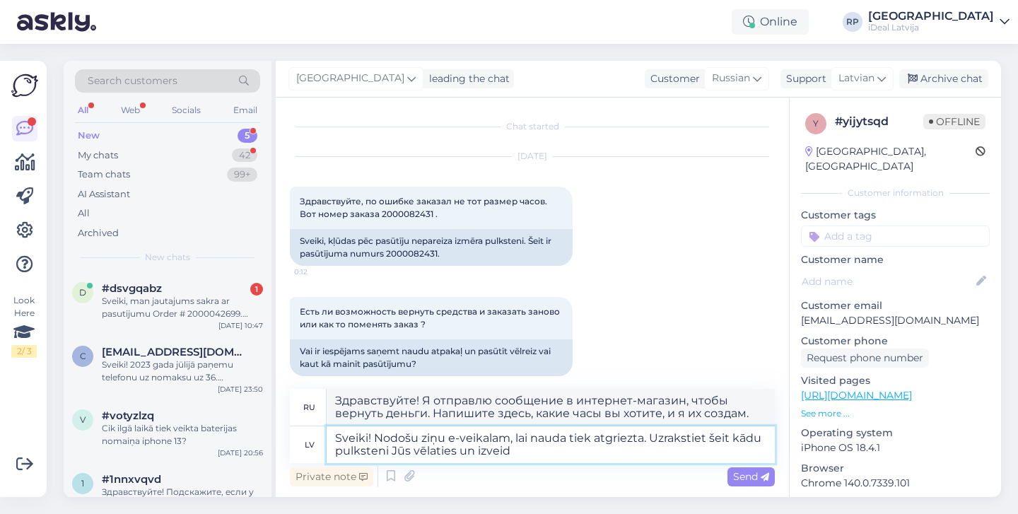
type textarea "Здравствуйте! Я отправлю сообщение в интернет-магазин, чтобы вернуть деньги. На…"
type textarea "Sveiki! Nodošu ziņu e-veikalam, lai nauda tiek atgriezta. Uzrakstiet šeit kādu …"
type textarea "Здравствуйте! Я отправлю сообщение в интернет-магазин, чтобы вернуть деньги. На…"
type textarea "Sveiki! Nodošu ziņu e-veikalam, lai nauda tiek atgriezta. Uzrakstiet šeit kādu …"
type textarea "Здравствуйте! Я отправлю сообщение в интернет-магазин, чтобы вернуть деньги. На…"
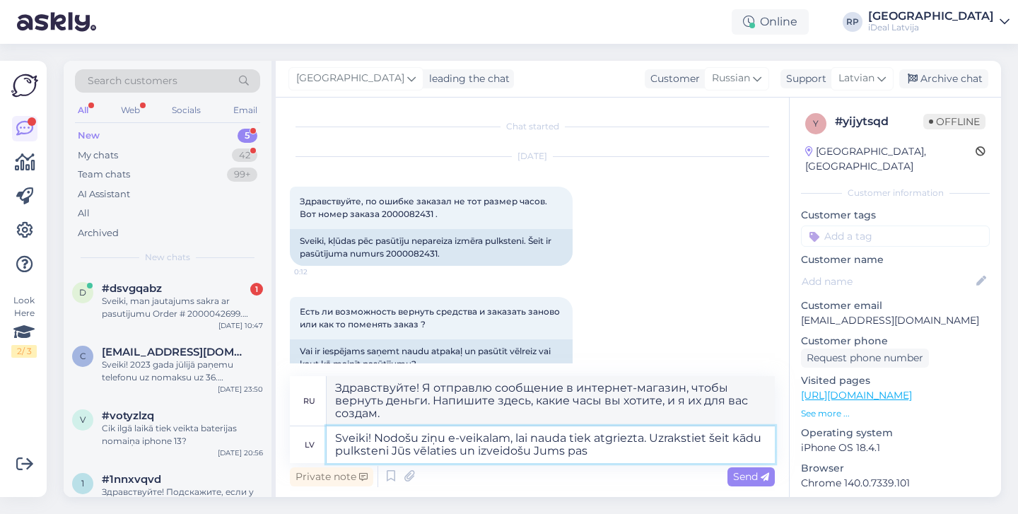
type textarea "Sveiki! Nodošu ziņu e-veikalam, lai nauda tiek atgriezta. Uzrakstiet šeit kādu …"
type textarea "Здравствуйте! Я отправлю сообщение в интернет-магазин, чтобы вернуть деньги. На…"
type textarea "Sveiki! Nodošu ziņu e-veikalam, lai nauda tiek atgriezta. Uzrakstiet šeit kādu …"
type textarea "Здравствуйте! Я отправлю сообщение в интернет-магазин, чтобы вернуть деньги. На…"
type textarea "Sveiki! Nodošu ziņu e-veikalam, lai nauda tiek atgriezta. Uzrakstiet šeit kādu …"
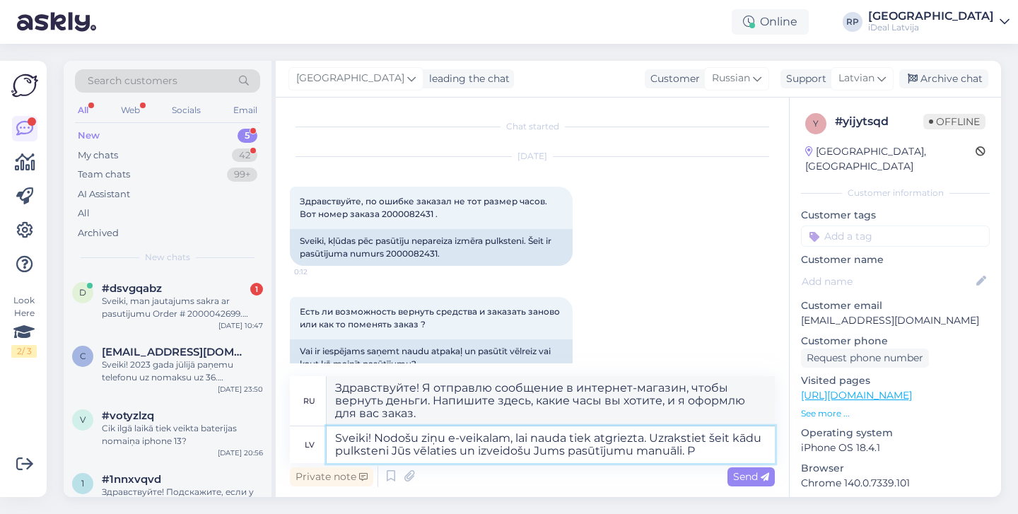
type textarea "Здравствуйте! Я отправлю сообщение в интернет-магазин с просьбой о возврате сре…"
type textarea "Sveiki! Nodošu ziņu e-veikalam, lai nauda tiek atgriezta. Uzrakstiet šeit kādu …"
type textarea "Здравствуйте! Я отправлю сообщение в интернет-магазин, чтобы вернуть деньги. На…"
type textarea "Sveiki! Nodošu ziņu e-veikalam, lai nauda tiek atgriezta. Uzrakstiet šeit kādu …"
type textarea "Здравствуйте! Я отправлю сообщение в интернет-магазин, чтобы вернуть деньги. На…"
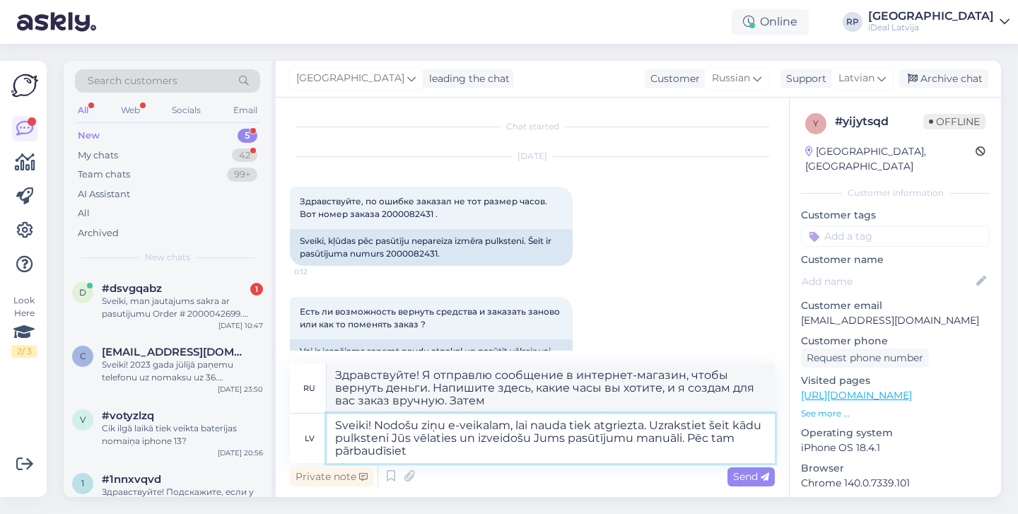
type textarea "Sveiki! Nodošu ziņu e-veikalam, lai nauda tiek atgriezta. Uzrakstiet šeit kādu …"
type textarea "Здравствуйте! Я отправлю сообщение в интернет-магазин, чтобы вернуть деньги. На…"
type textarea "Sveiki! Nodošu ziņu e-veikalam, lai nauda tiek atgriezta. Uzrakstiet šeit kādu …"
type textarea "Здравствуйте! Я отправлю сообщение в интернет-магазин, чтобы вернуть деньги. На…"
type textarea "Sveiki! Nodošu ziņu e-veikalam, lai nauda tiek atgriezta. Uzrakstiet šeit kādu …"
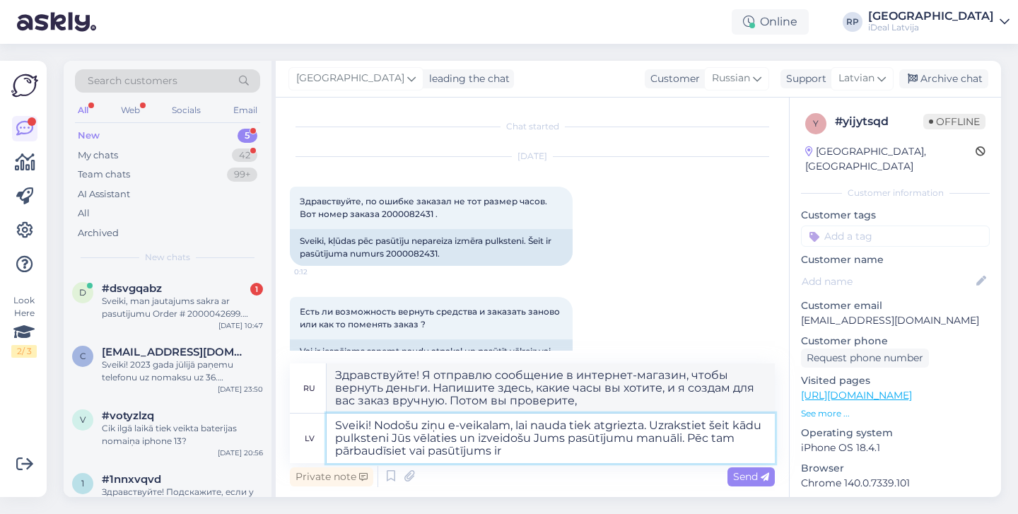
type textarea "Здравствуйте! Я отправлю сообщение в интернет-магазин, чтобы вернуть деньги. На…"
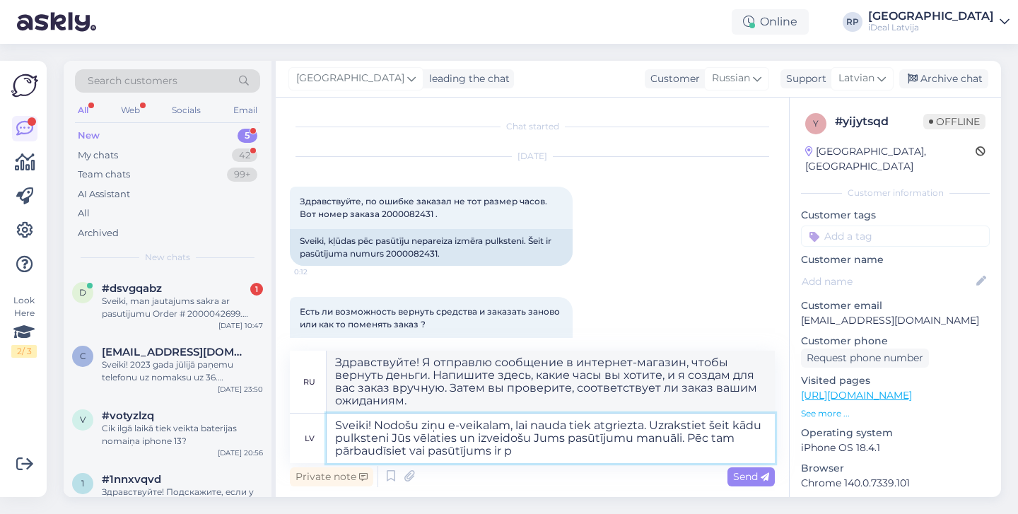
type textarea "Sveiki! Nodošu ziņu e-veikalam, lai nauda tiek atgriezta. Uzrakstiet šeit kādu …"
type textarea "Здравствуйте! Я отправлю сообщение в интернет-магазин, чтобы вернуть деньги. На…"
type textarea "Sveiki! Nodošu ziņu e-veikalam, lai nauda tiek atgriezta. Uzrakstiet šeit kādu …"
type textarea "Здравствуйте! Я отправлю сообщение в интернет-магазин, чтобы вернуть деньги. На…"
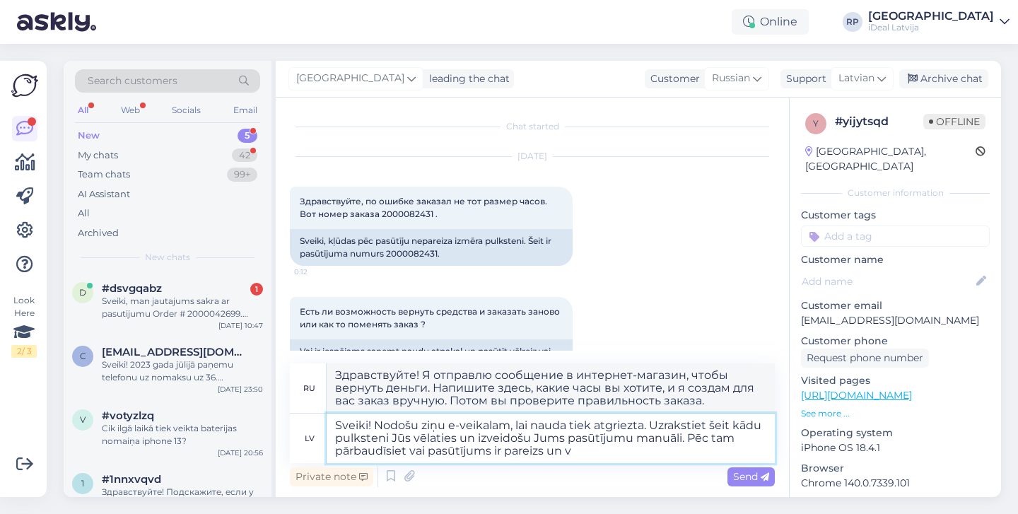
type textarea "Sveiki! Nodošu ziņu e-veikalam, lai nauda tiek atgriezta. Uzrakstiet šeit kādu …"
type textarea "Здравствуйте! Я отправлю сообщение в интернет-магазин, чтобы вернуть деньги. На…"
type textarea "Sveiki! Nodošu ziņu e-veikalam, lai nauda tiek atgriezta. Uzrakstiet šeit kādu …"
type textarea "Здравствуйте! Я отправлю сообщение в интернет-магазин, чтобы вернуть деньги. На…"
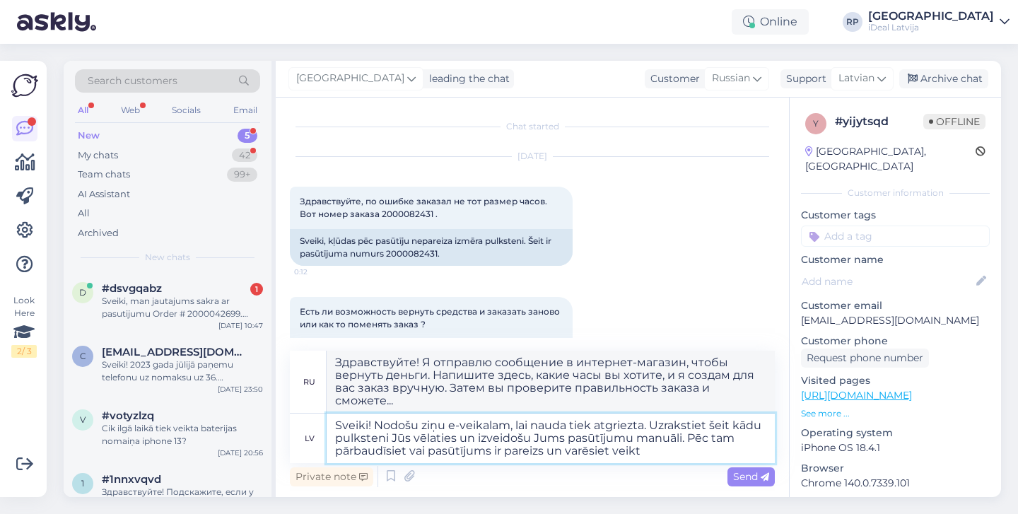
type textarea "Sveiki! Nodošu ziņu e-veikalam, lai nauda tiek atgriezta. Uzrakstiet šeit kādu …"
type textarea "Здравствуйте! Я отправлю сообщение в интернет-магазин, чтобы вернуть деньги. На…"
type textarea "Sveiki! Nodošu ziņu e-veikalam, lai nauda tiek atgriezta. Uzrakstiet šeit kādu …"
type textarea "Здравствуйте! Я отправлю сообщение в интернет-магазин, чтобы вернуть деньги. На…"
type textarea "Sveiki! Nodošu ziņu e-veikalam, lai nauda tiek atgriezta. Uzrakstiet šeit kādu …"
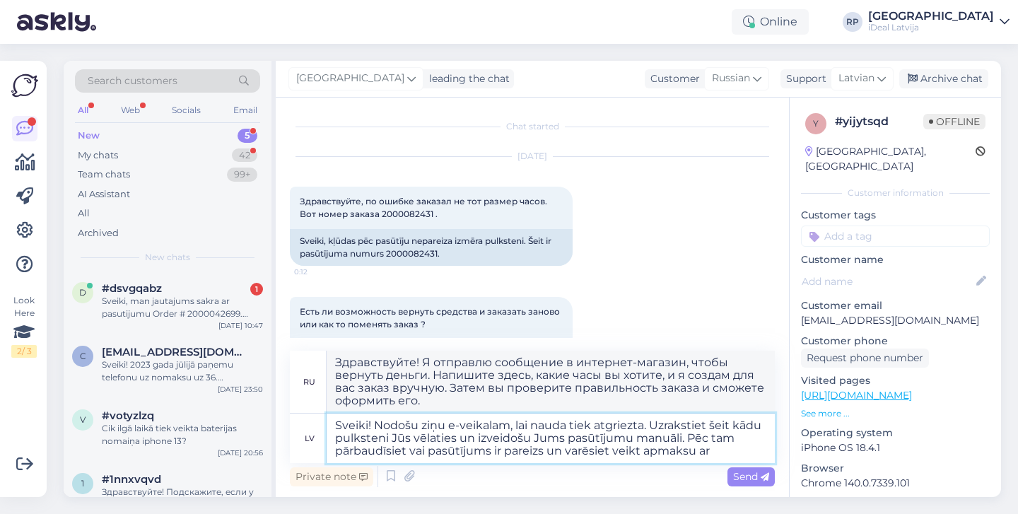
type textarea "Здравствуйте! Я отправлю сообщение в интернет-магазин, чтобы вернуть деньги. На…"
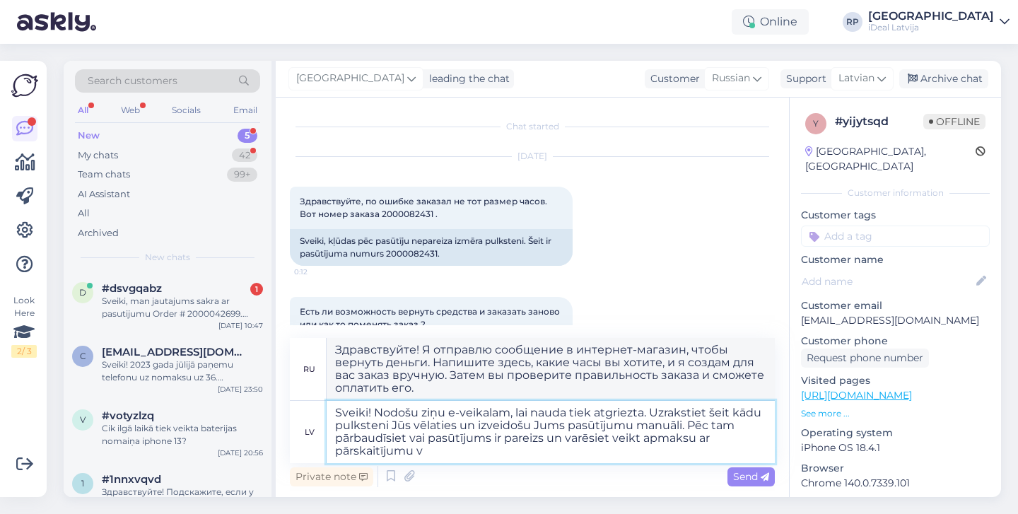
type textarea "Sveiki! Nodošu ziņu e-veikalam, lai nauda tiek atgriezta. Uzrakstiet šeit kādu …"
type textarea "Здравствуйте! Я отправлю сообщение в интернет-магазин, чтобы вернуть деньги. На…"
type textarea "Sveiki! Nodošu ziņu e-veikalam, lai nauda tiek atgriezta. Uzrakstiet šeit kādu …"
type textarea "Здравствуйте! Я отправлю сообщение в интернет-магазин, чтобы вернуть деньги. На…"
type textarea "Sveiki! Nodošu ziņu e-veikalam, lai nauda tiek atgriezta. Uzrakstiet šeit kādu …"
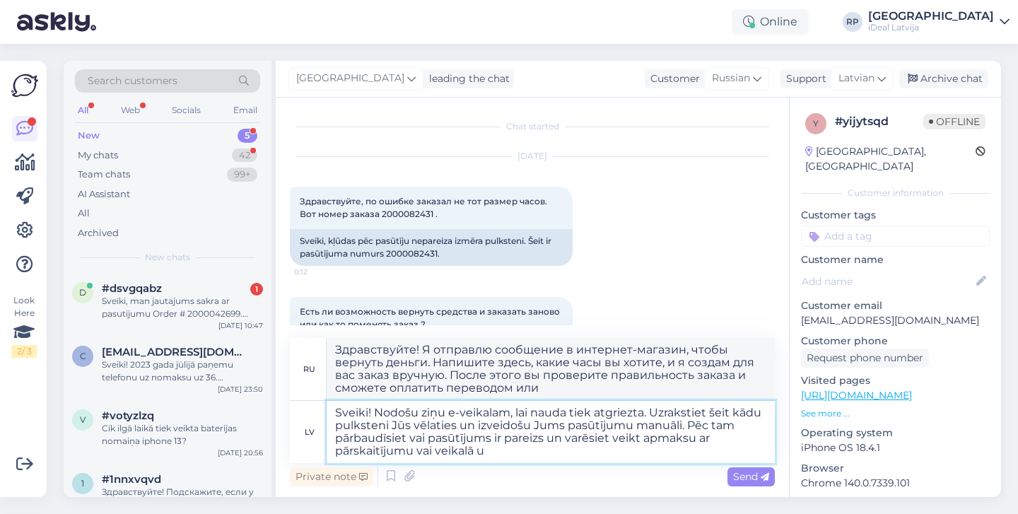
type textarea "Здравствуйте! Я отправлю сообщение в интернет-магазин, чтобы вернуть деньги. На…"
type textarea "Sveiki! Nodošu ziņu e-veikalam, lai nauda tiek atgriezta. Uzrakstiet šeit kādu …"
type textarea "Здравствуйте! Я отправлю сообщение в интернет-магазин, чтобы вернуть деньги. На…"
type textarea "Sveiki! Nodošu ziņu e-veikalam, lai nauda tiek atgriezta. Uzrakstiet šeit kādu …"
type textarea "Здравствуйте! Я отправлю сообщение в интернет-магазин, чтобы вернуть деньги. На…"
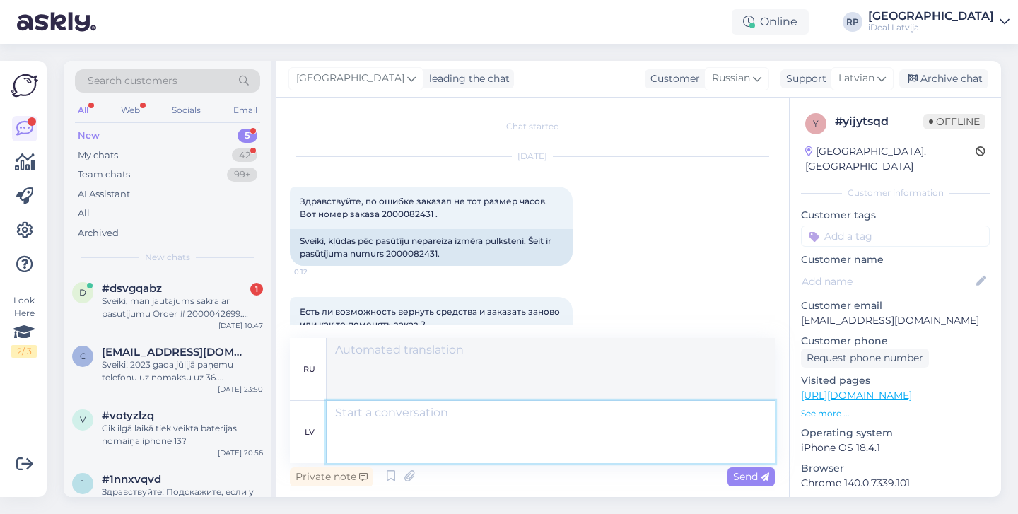
scroll to position [177, 0]
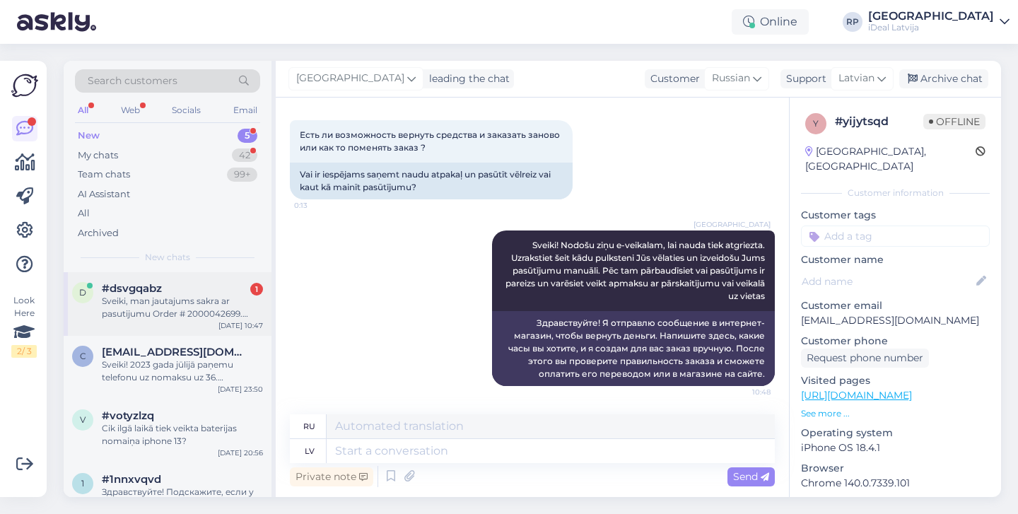
click at [176, 305] on div "Sveiki, man jautajums sakra ar pasutijumu Order # 2000042699. man tur bija [PER…" at bounding box center [182, 307] width 161 height 25
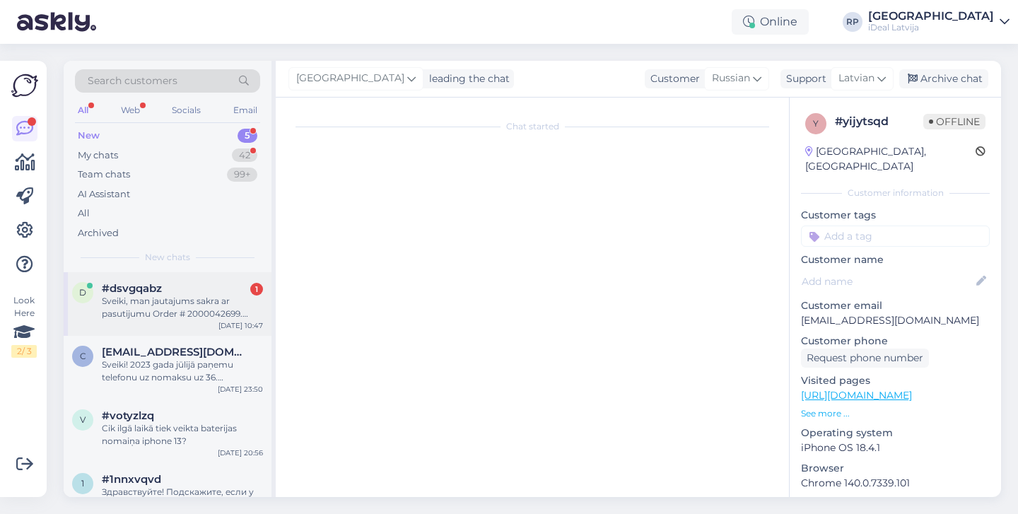
scroll to position [0, 0]
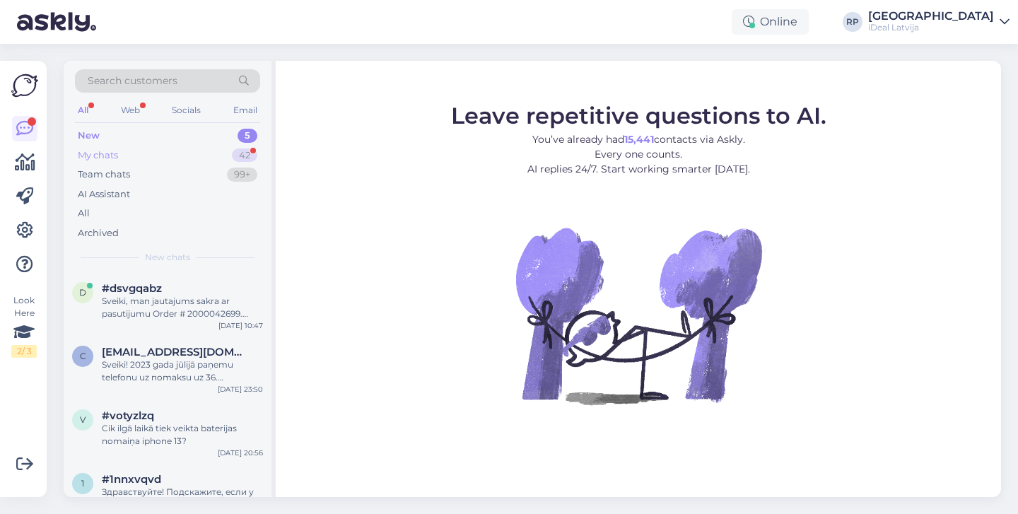
click at [207, 156] on div "My chats 42" at bounding box center [167, 156] width 185 height 20
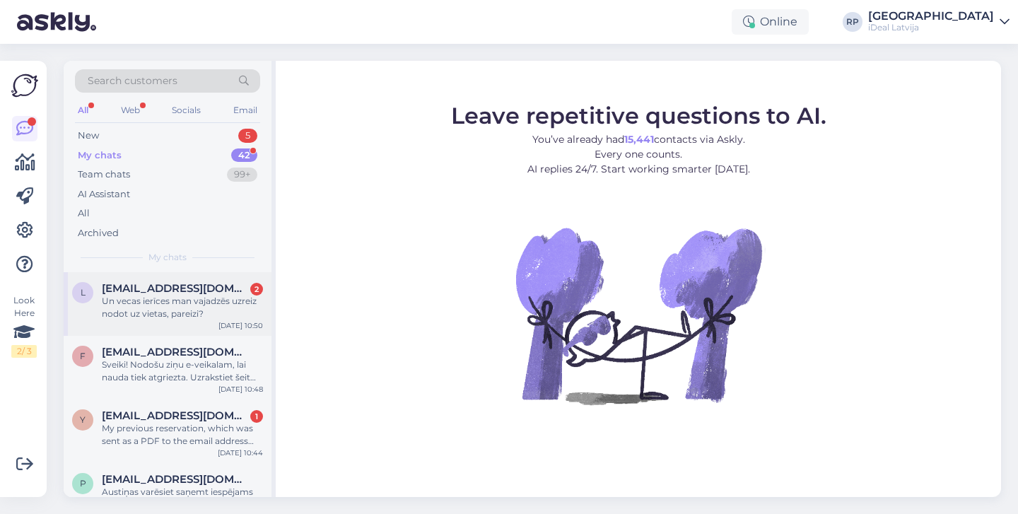
click at [211, 282] on div "lesinsh@gmail.com 2" at bounding box center [182, 288] width 161 height 13
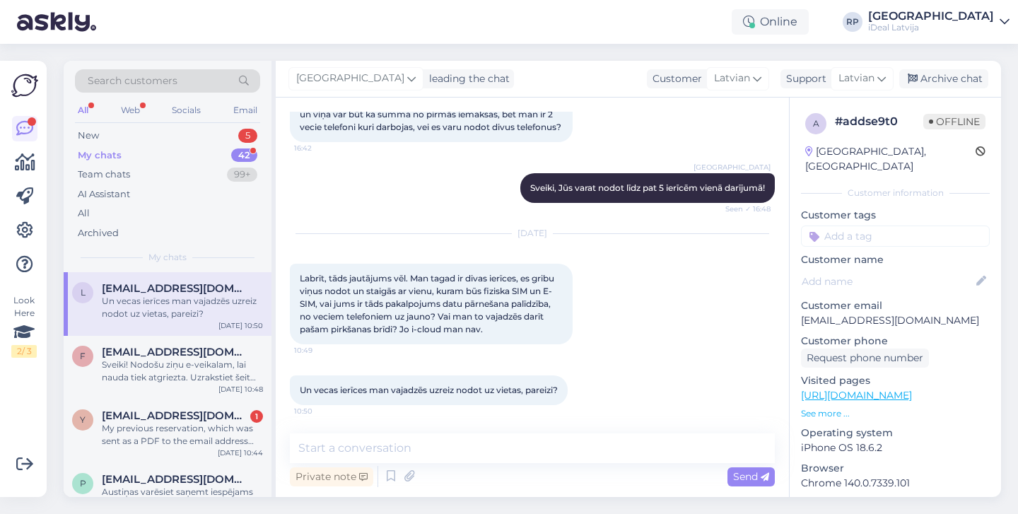
scroll to position [199, 0]
click at [199, 411] on span "yusufozkayatr@gmail.com" at bounding box center [175, 415] width 147 height 13
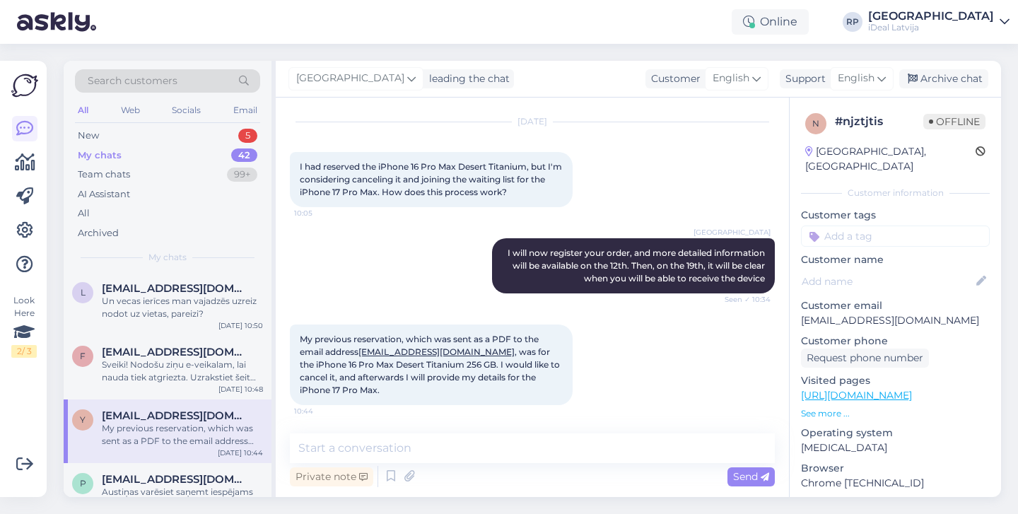
click at [378, 389] on div "My previous reservation, which was sent as a PDF to the email address yusufozka…" at bounding box center [431, 365] width 283 height 81
drag, startPoint x: 361, startPoint y: 349, endPoint x: 477, endPoint y: 351, distance: 116.0
click at [477, 351] on span "My previous reservation, which was sent as a PDF to the email address yusufozka…" at bounding box center [431, 365] width 262 height 62
copy span "yusufozkayatr@gmail.com ,"
click at [512, 447] on textarea at bounding box center [532, 449] width 485 height 30
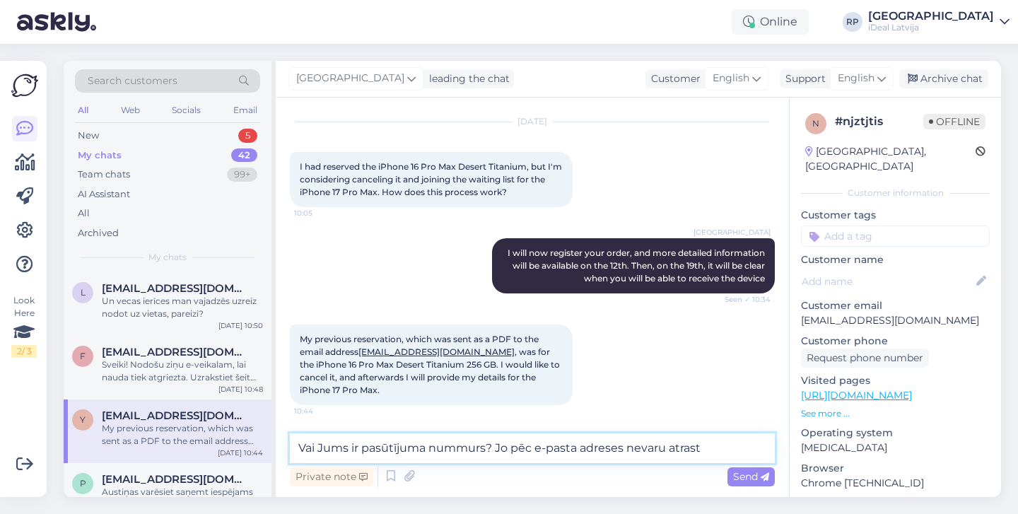
click at [447, 441] on textarea "Vai Jums ir pasūtījuma nummurs? Jo pēc e-pasta adreses nevaru atrast" at bounding box center [532, 449] width 485 height 30
paste textarea "Do you have the order number? I can't find the order using just the email addre…"
type textarea "Do you have the order number? I can't find the order using just the email addre…"
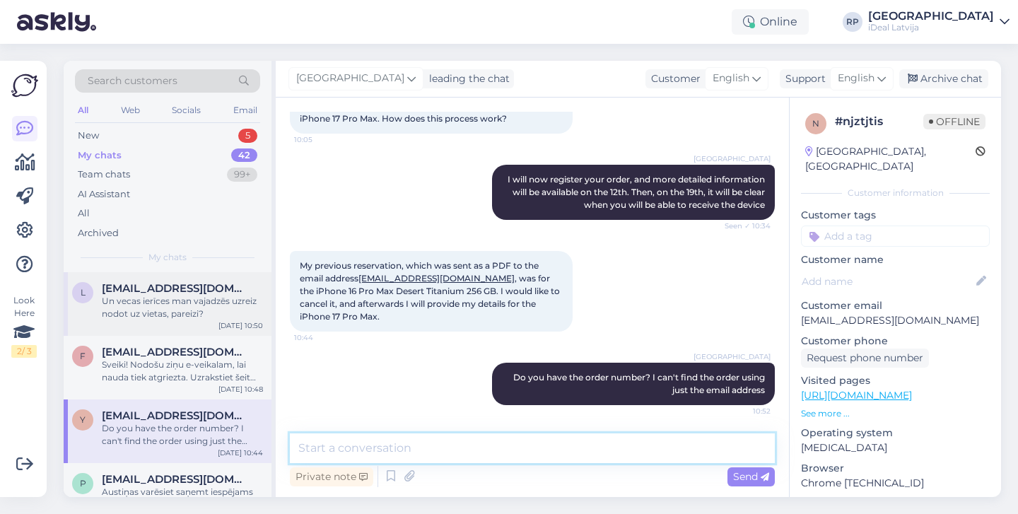
scroll to position [0, 0]
click at [195, 322] on div "l lesinsh@gmail.com Un vecas ierīces man vajadzēs uzreiz nodot uz vietas, parei…" at bounding box center [168, 304] width 208 height 64
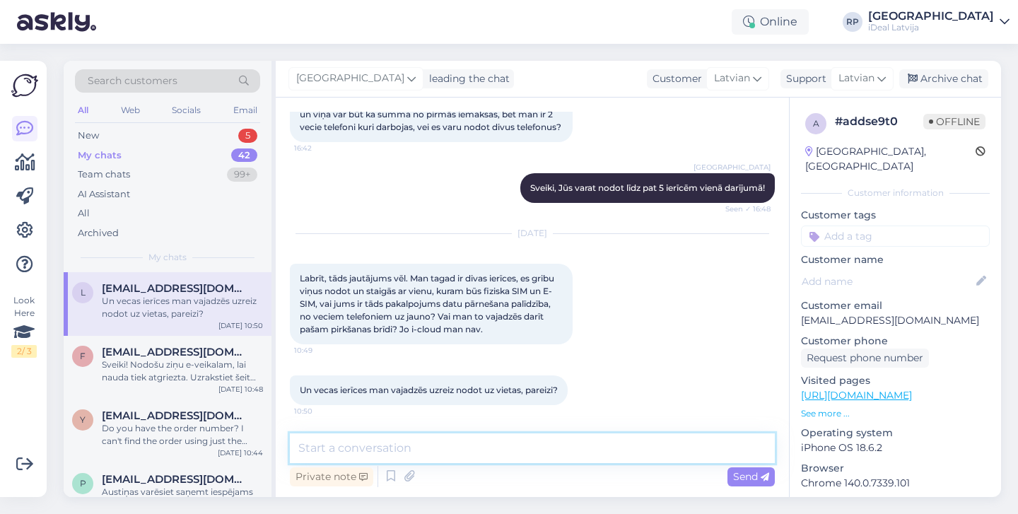
click at [367, 446] on textarea at bounding box center [532, 449] width 485 height 30
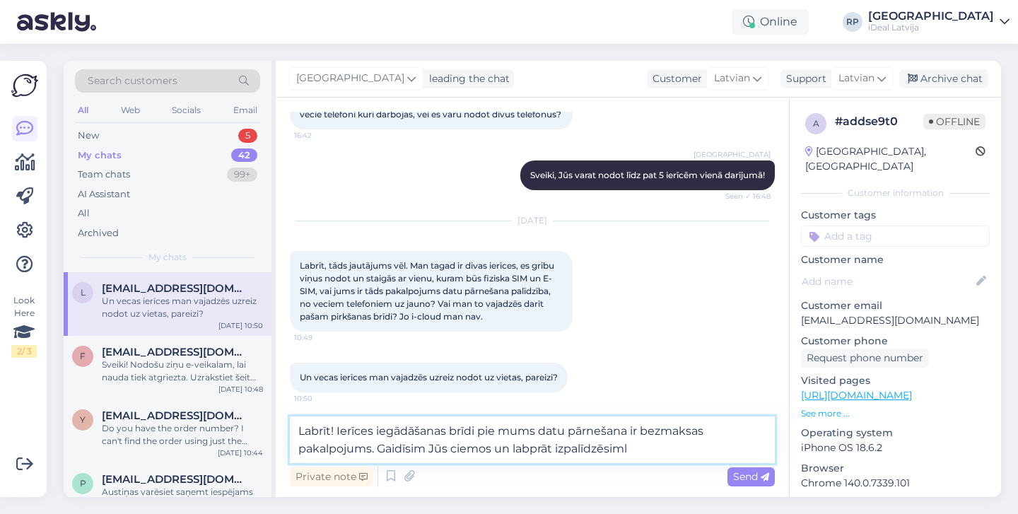
type textarea "Labrīt! Ierīces iegādāšanas brīdi pie mums datu pārnešana ir bezmaksas pakalpoj…"
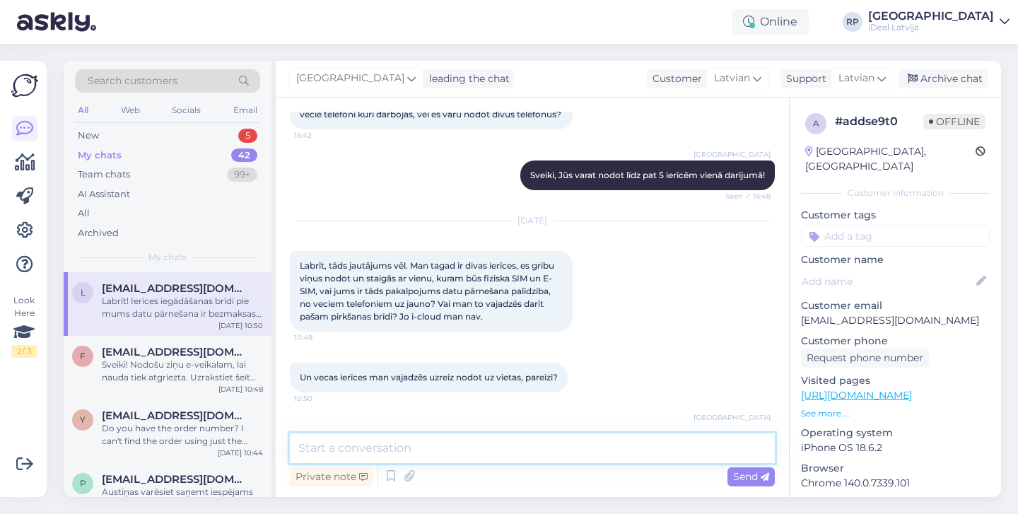
scroll to position [285, 0]
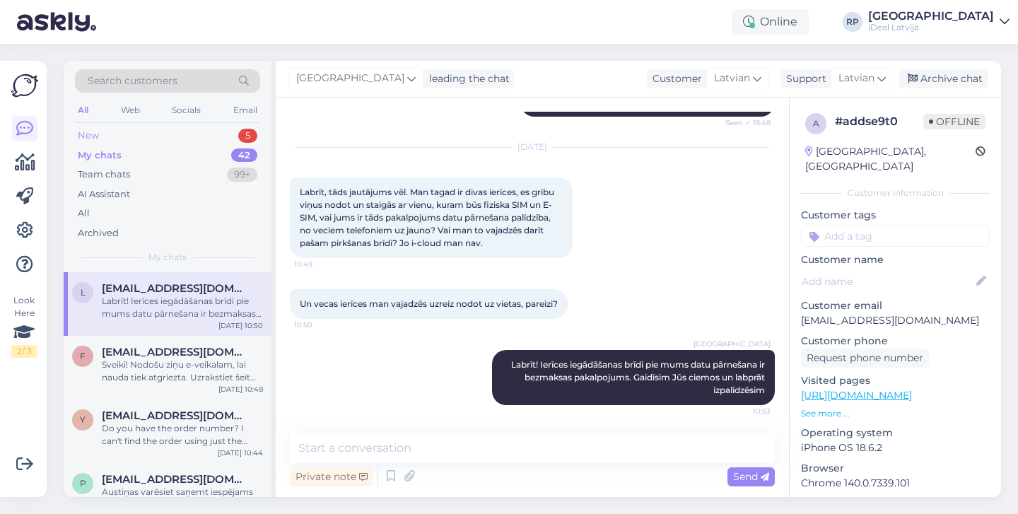
click at [226, 140] on div "New 5" at bounding box center [167, 136] width 185 height 20
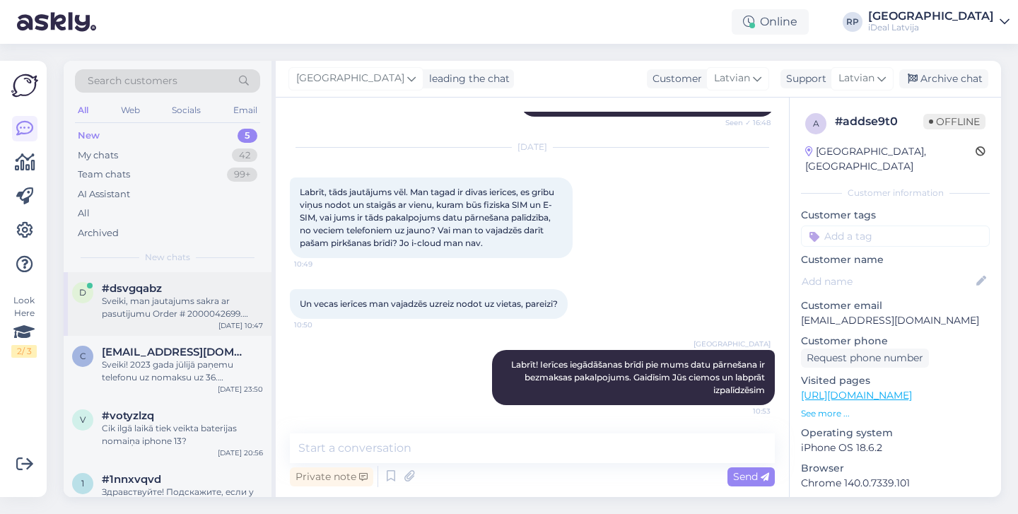
click at [227, 314] on div "Sveiki, man jautajums sakra ar pasutijumu Order # 2000042699. man tur bija [PER…" at bounding box center [182, 307] width 161 height 25
